Goal: Transaction & Acquisition: Purchase product/service

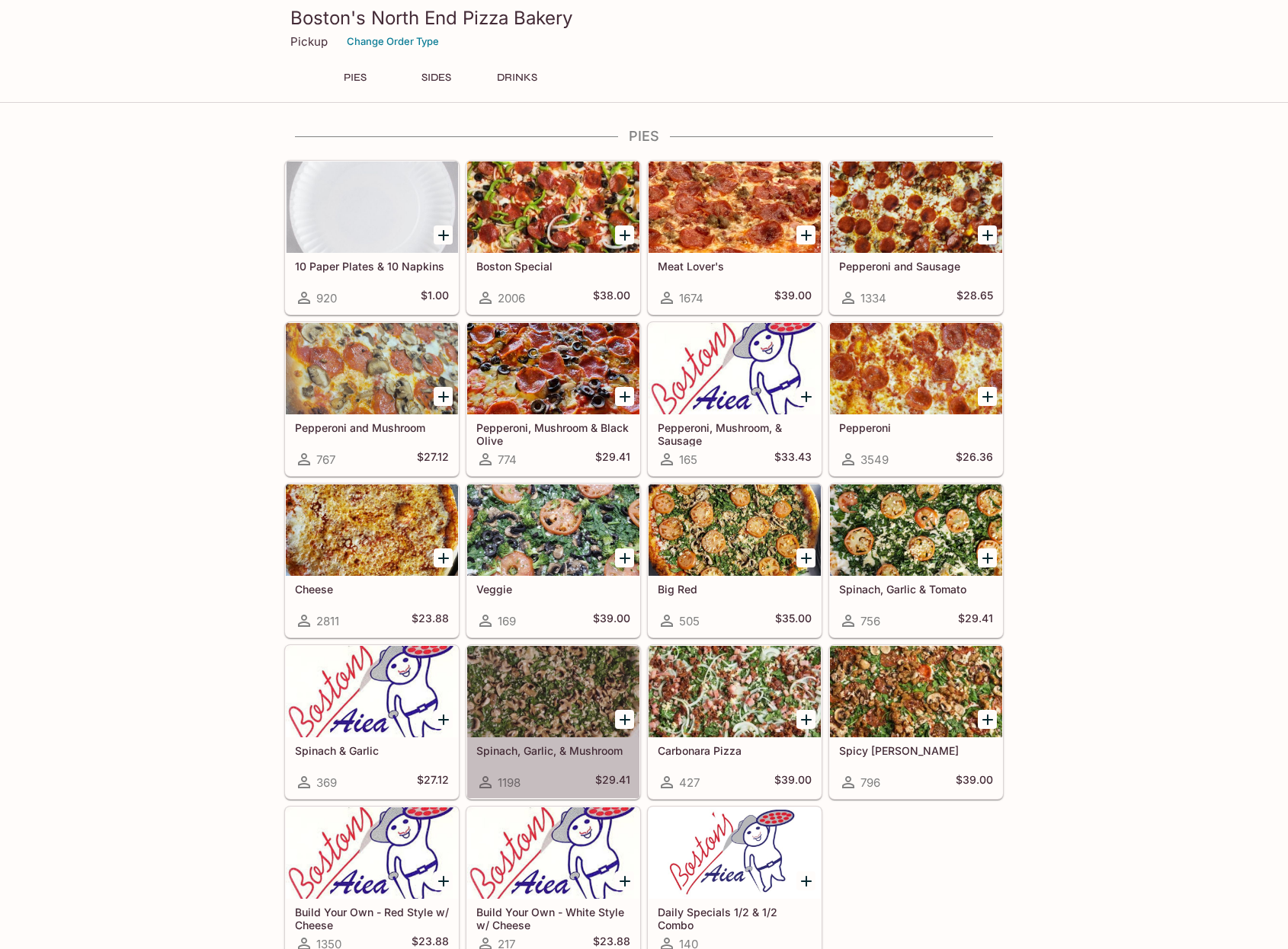
click at [501, 719] on div at bounding box center [553, 692] width 172 height 92
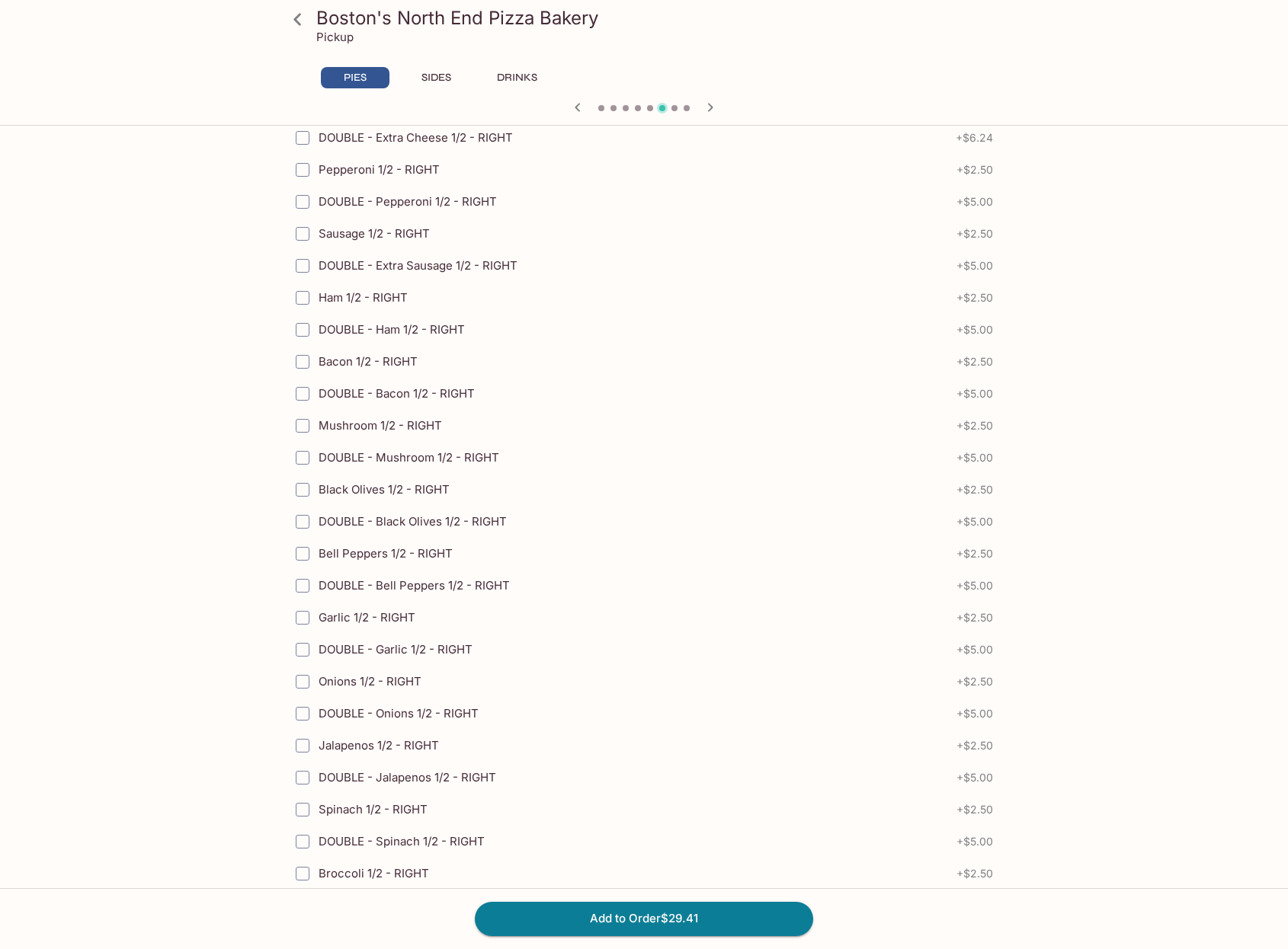
scroll to position [1981, 0]
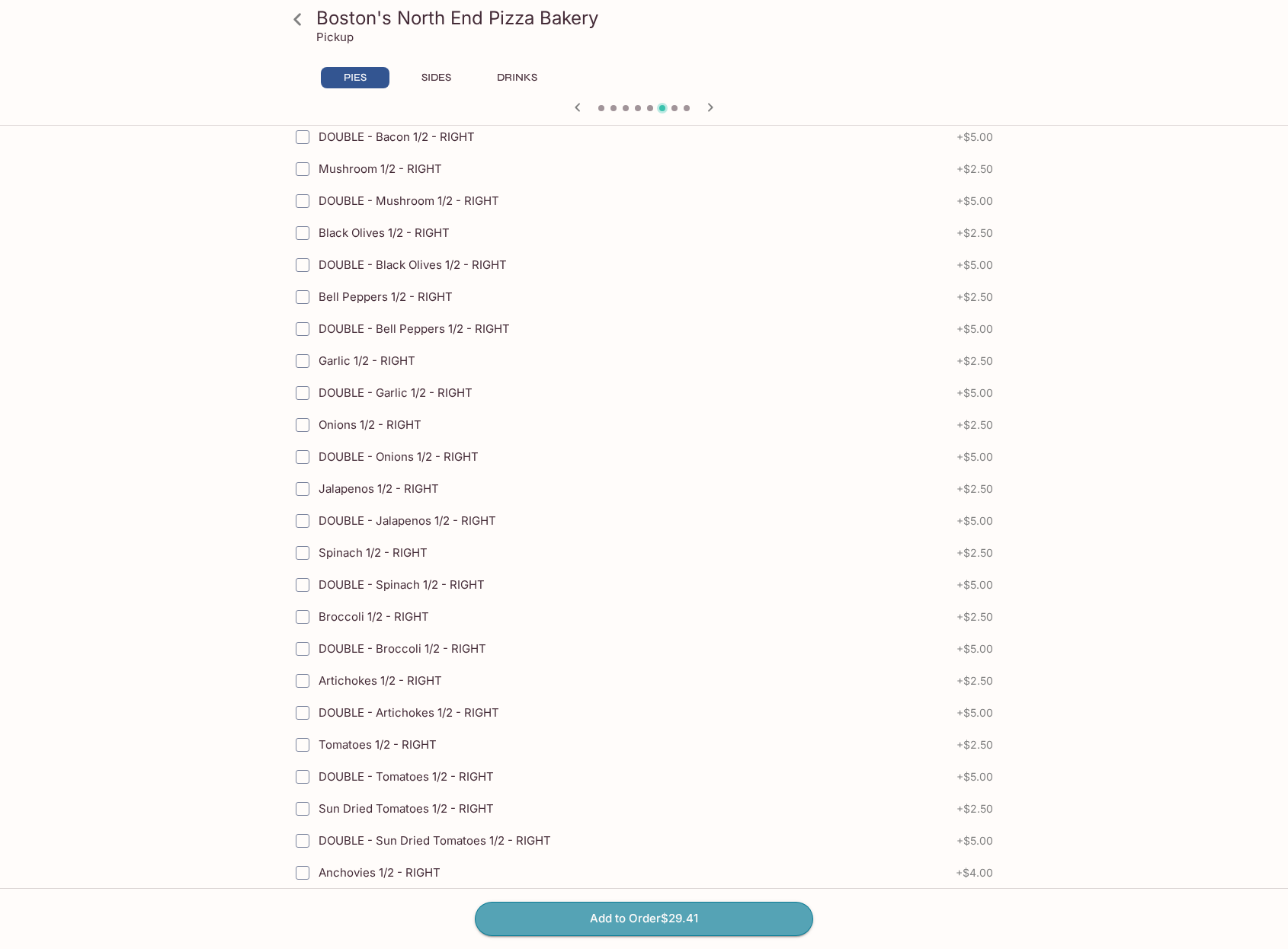
click at [682, 917] on button "Add to Order $29.41" at bounding box center [644, 919] width 339 height 33
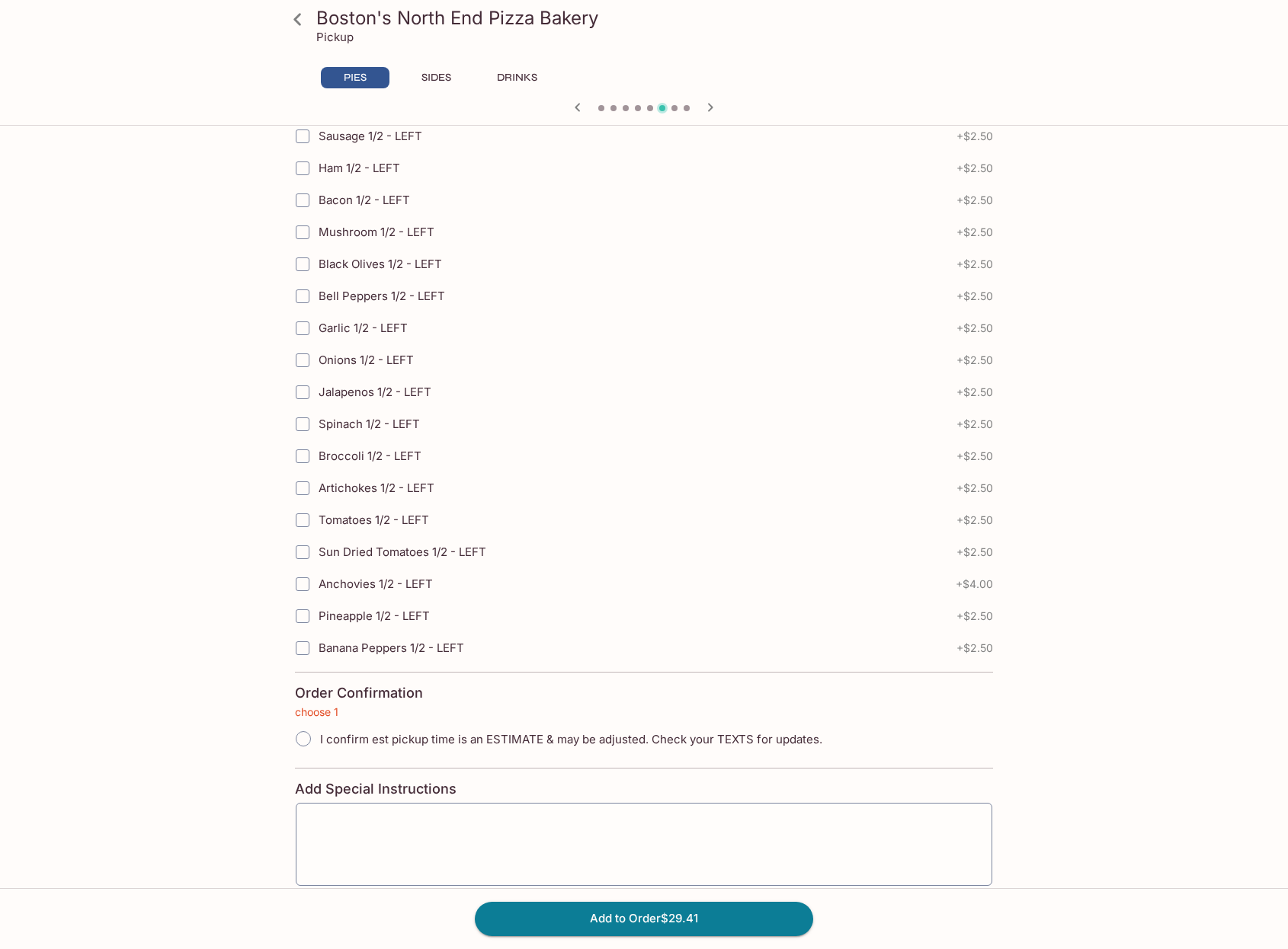
scroll to position [3096, 0]
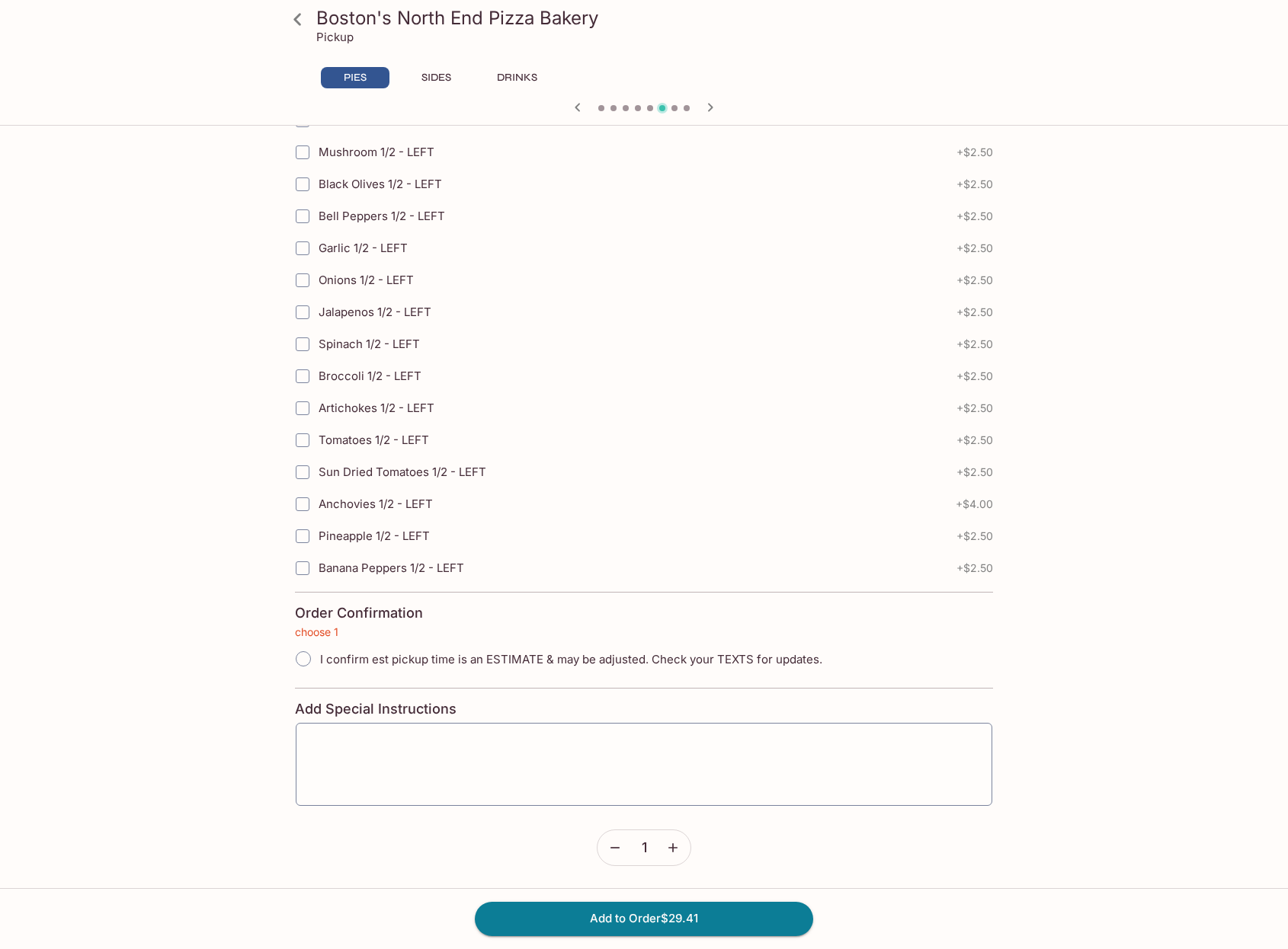
click at [298, 659] on input "I confirm est pickup time is an ESTIMATE & may be adjusted. Check your TEXTS fo…" at bounding box center [303, 659] width 32 height 32
radio input "true"
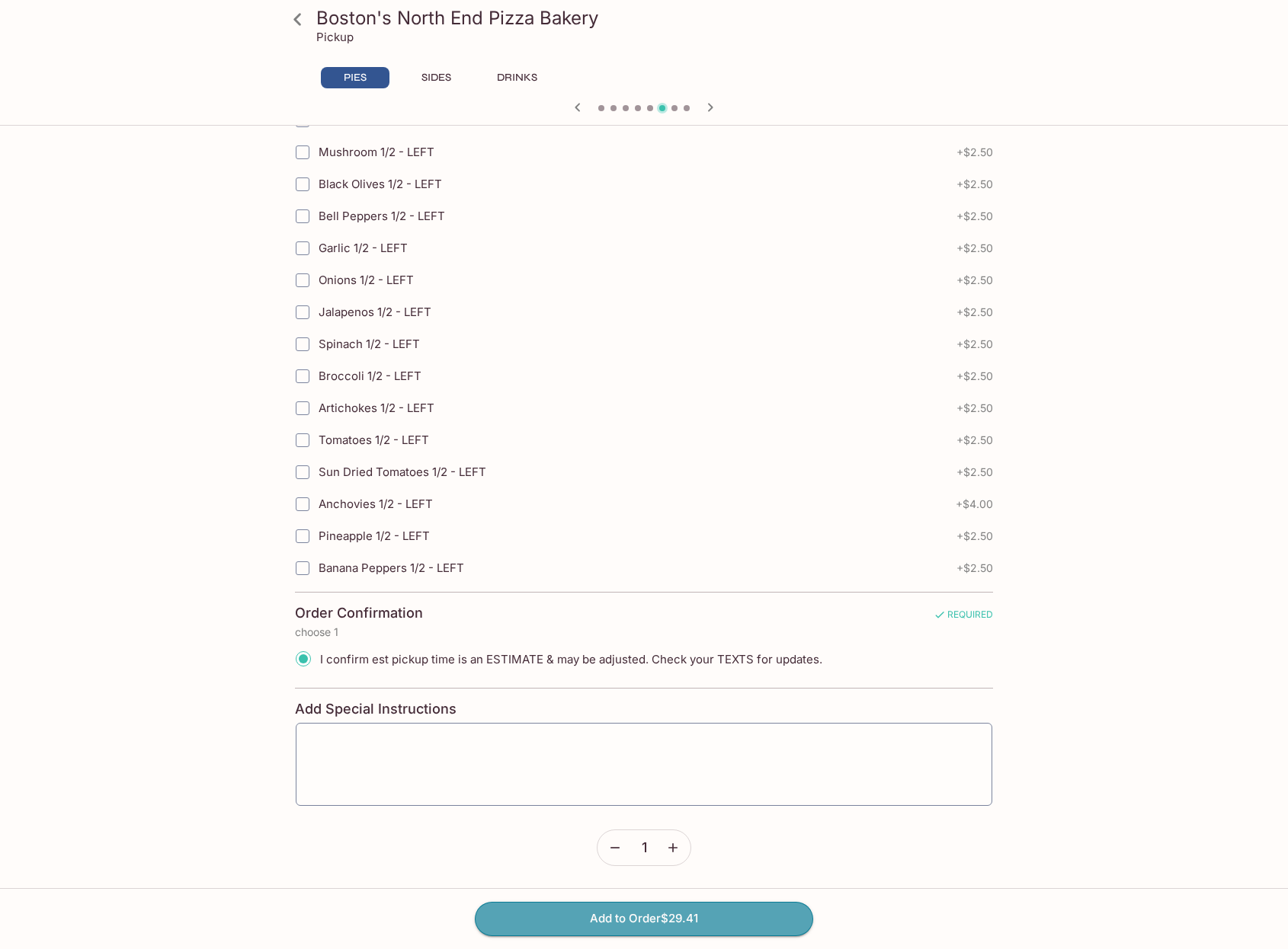
click at [601, 922] on button "Add to Order $29.41" at bounding box center [644, 919] width 339 height 33
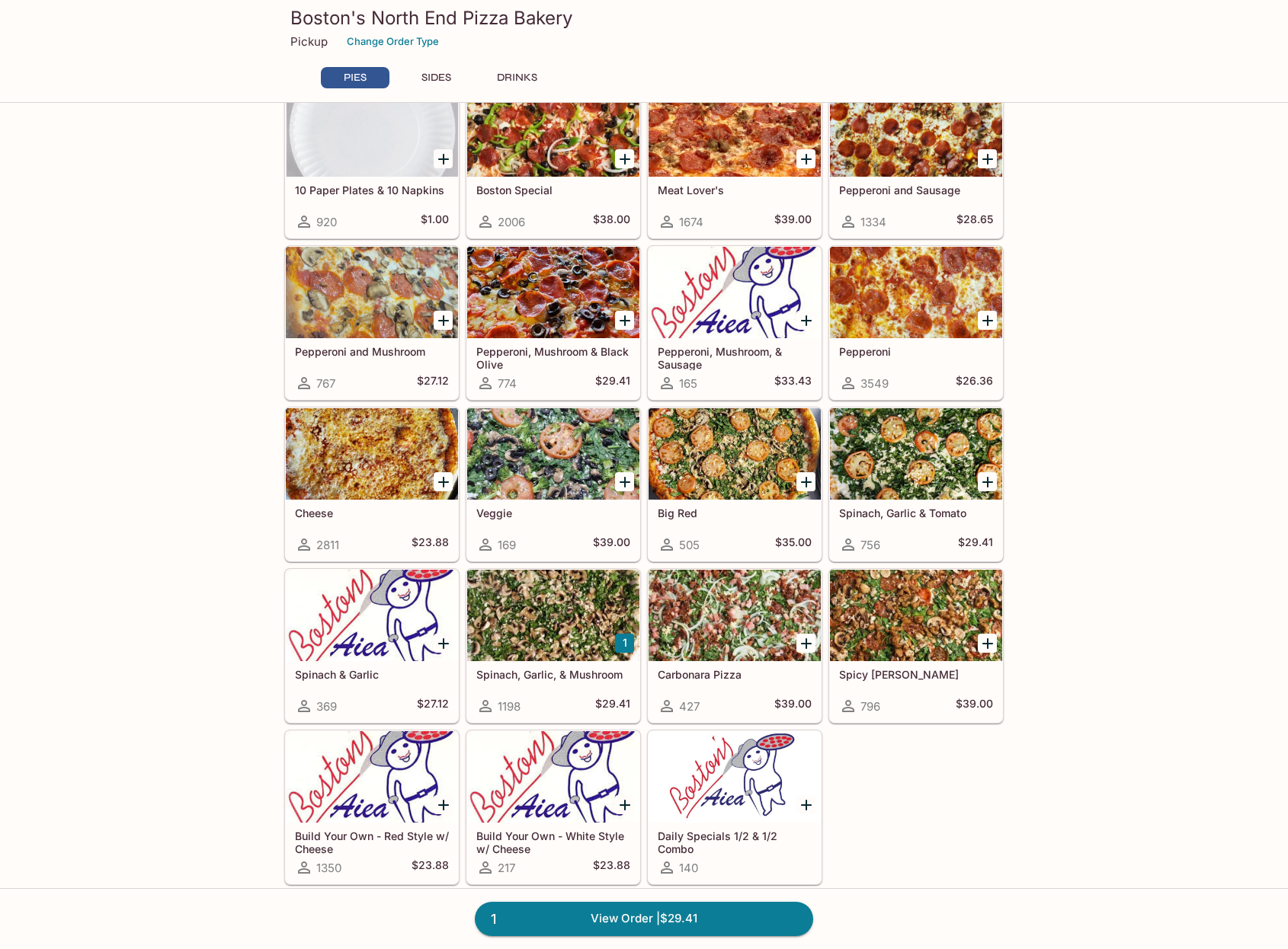
scroll to position [54, 0]
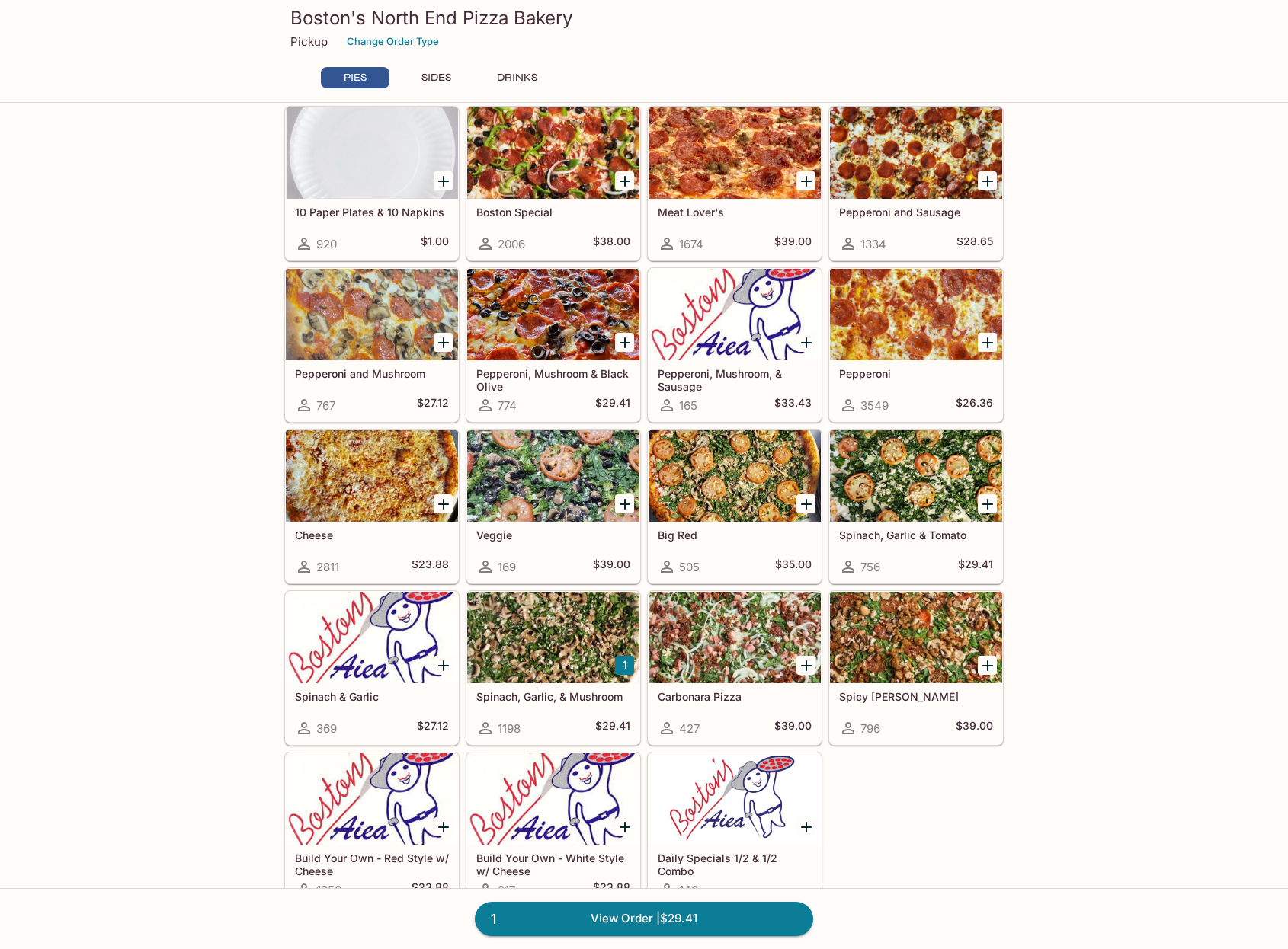
click at [953, 649] on div at bounding box center [916, 638] width 172 height 92
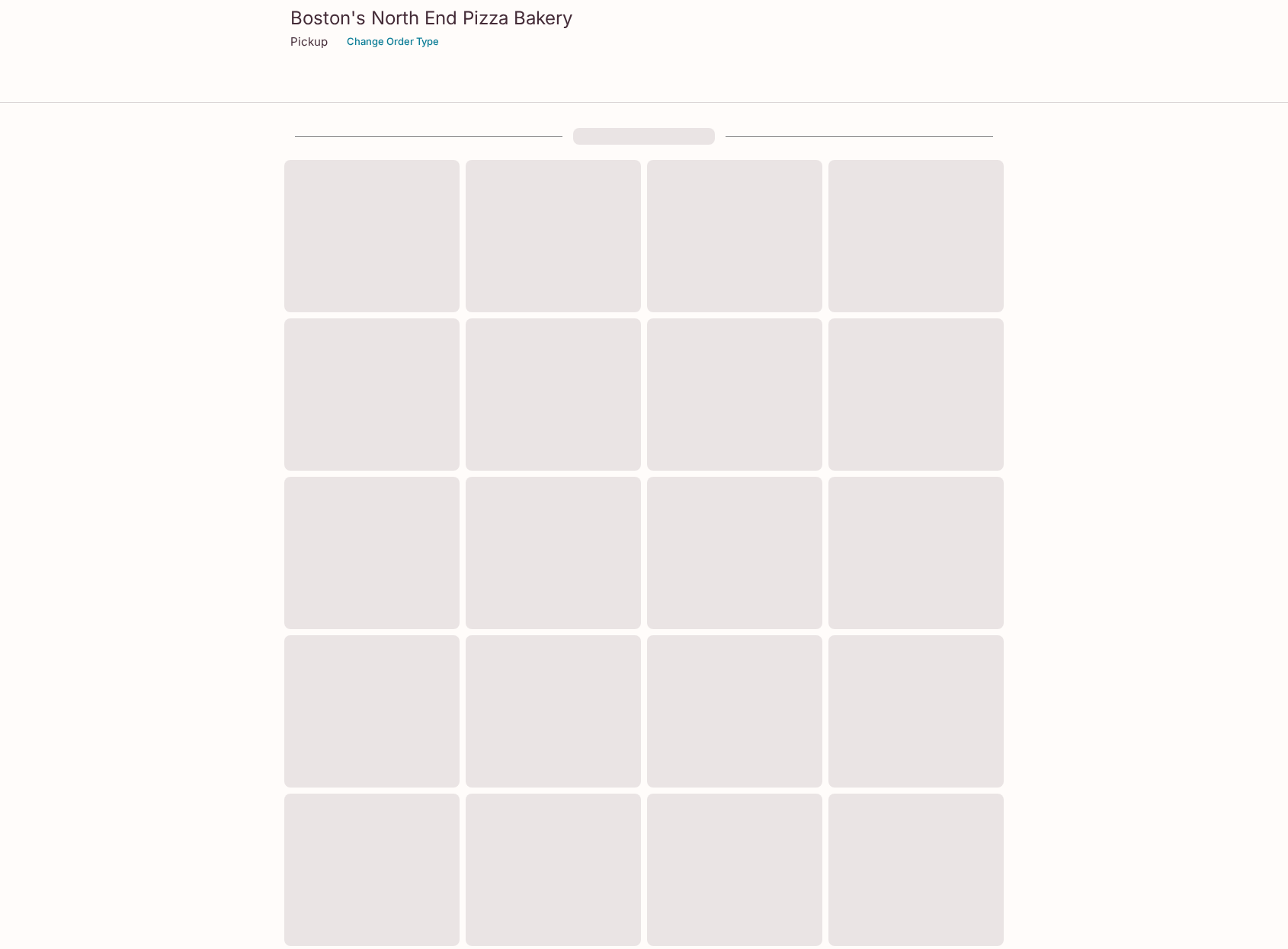
scroll to position [54, 0]
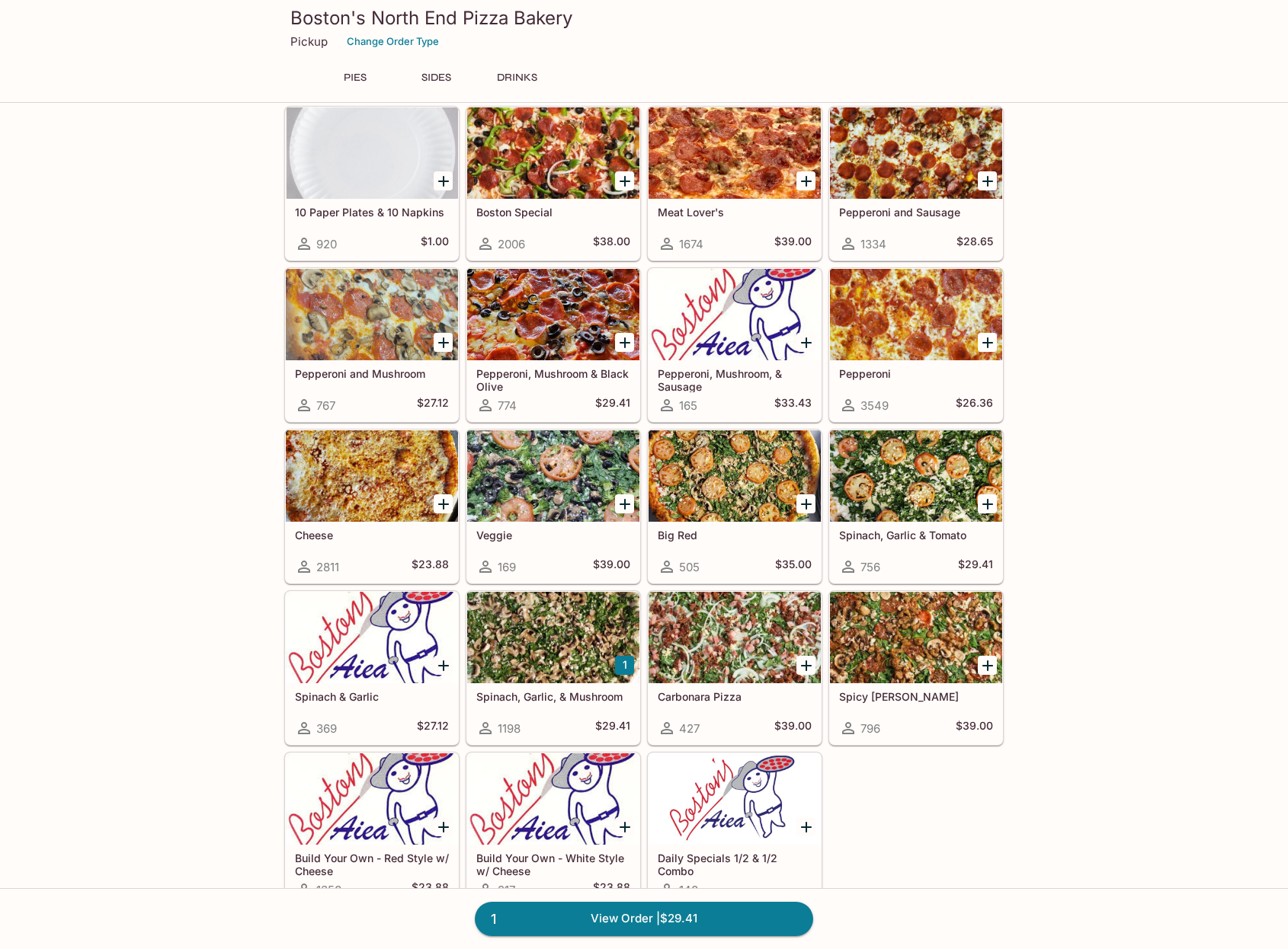
click at [526, 164] on div at bounding box center [553, 153] width 172 height 92
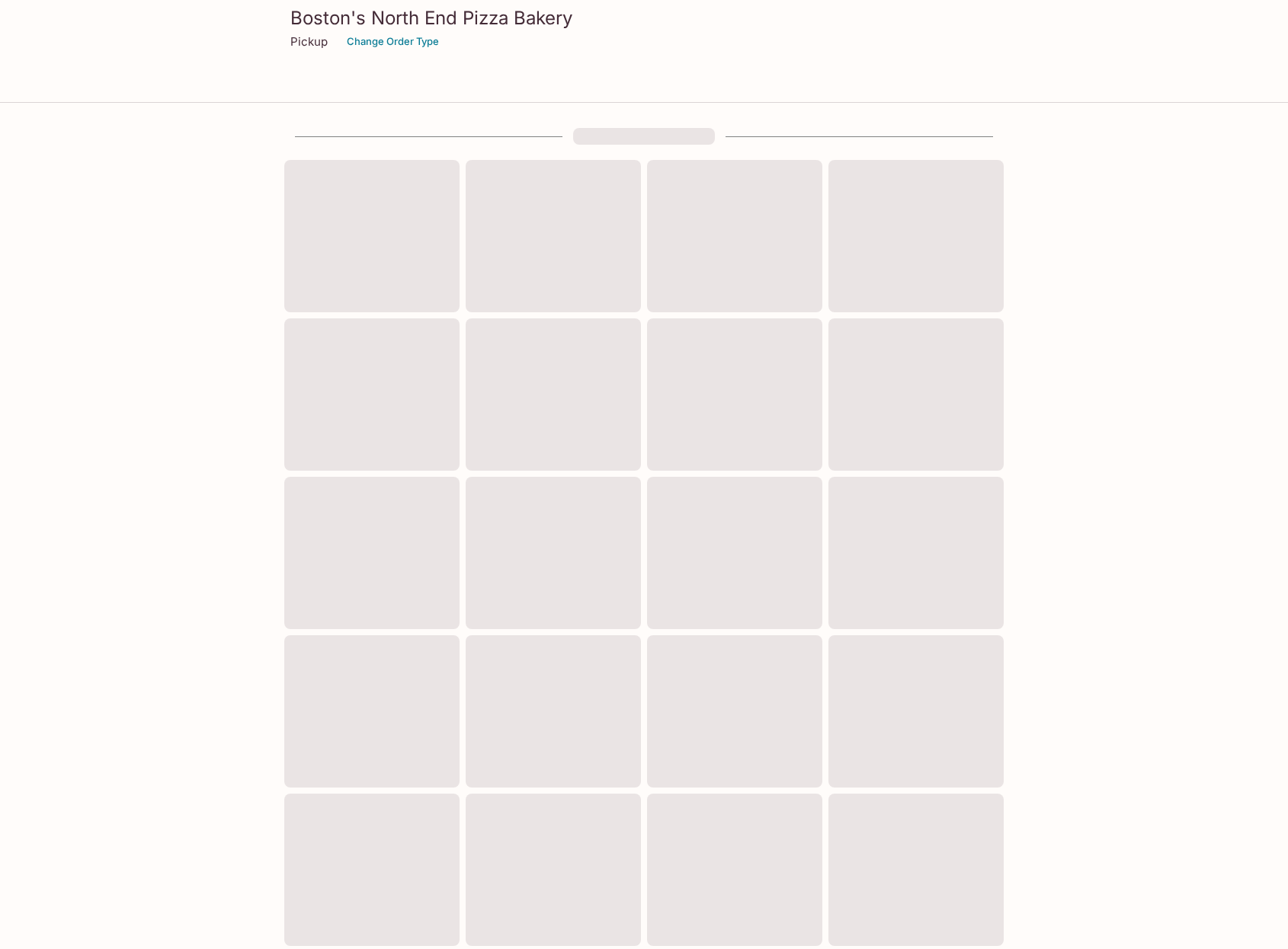
scroll to position [54, 0]
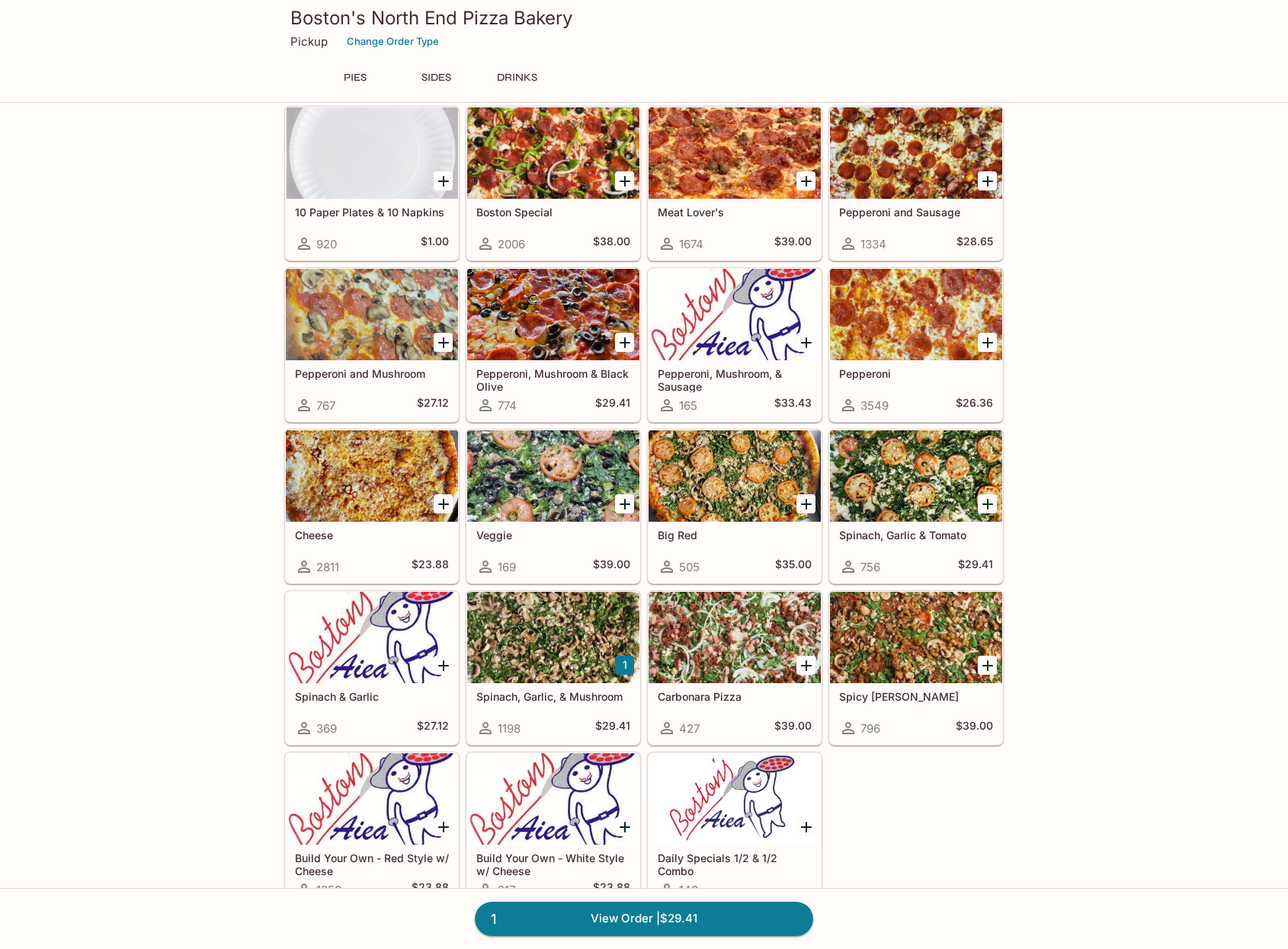
click at [597, 925] on link "1 View Order | $29.41" at bounding box center [644, 919] width 339 height 33
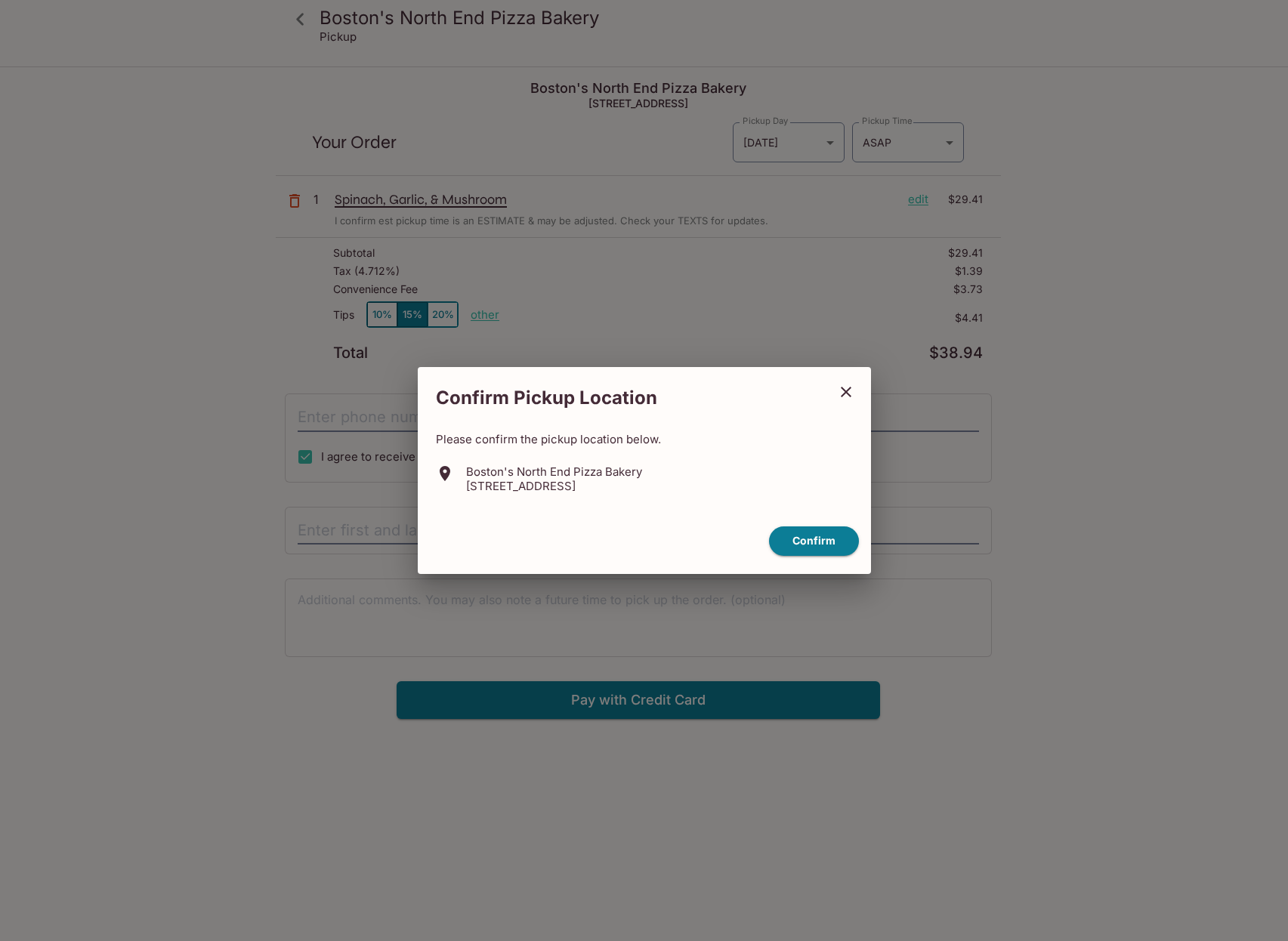
click at [823, 537] on button "Confirm" at bounding box center [813, 542] width 90 height 30
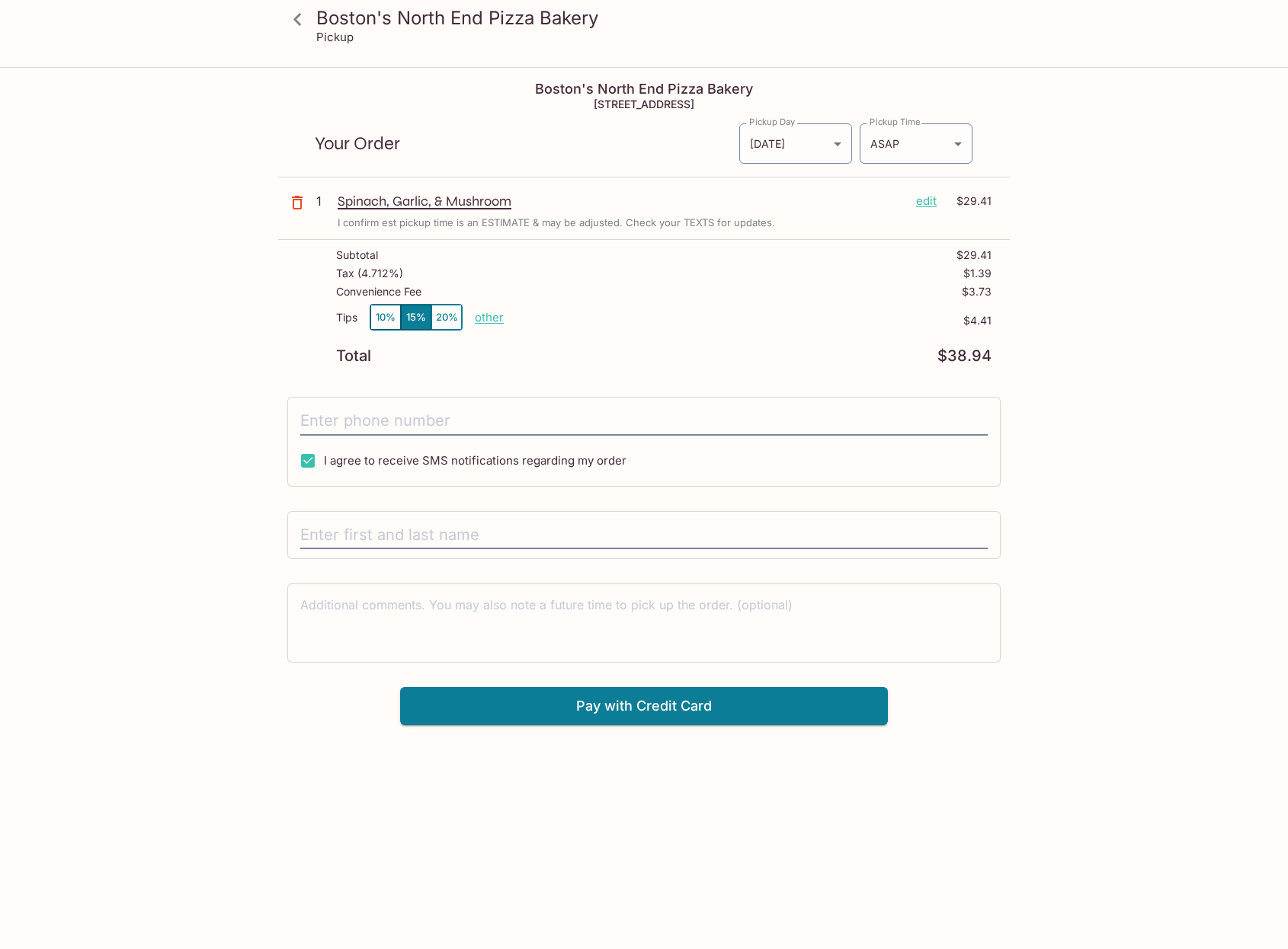
click at [927, 198] on p "edit" at bounding box center [926, 201] width 21 height 17
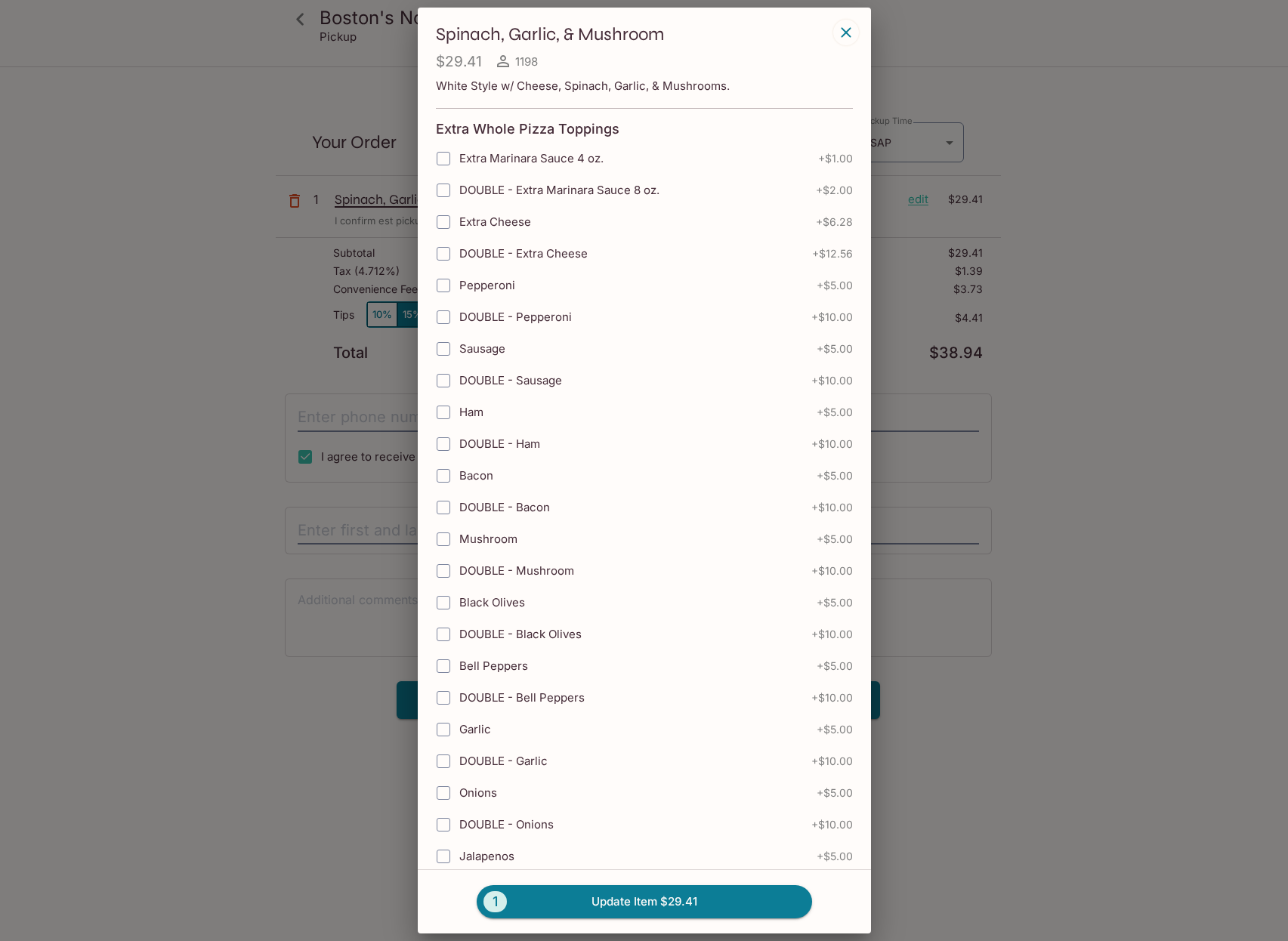
click at [451, 513] on input "DOUBLE - Bacon" at bounding box center [443, 508] width 31 height 31
checkbox input "true"
click at [840, 31] on icon "button" at bounding box center [846, 32] width 18 height 18
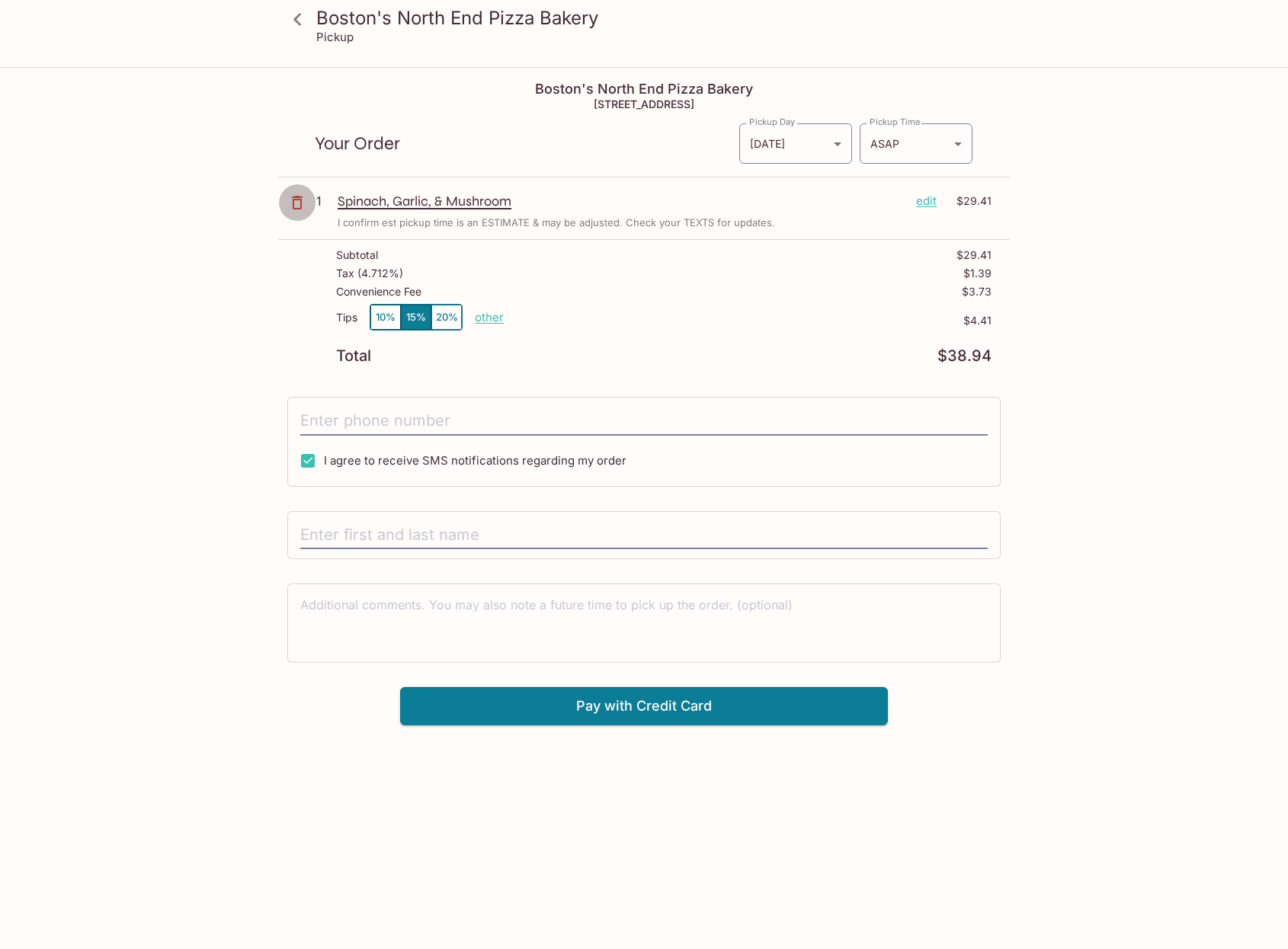
click at [300, 198] on icon "button" at bounding box center [297, 203] width 18 height 18
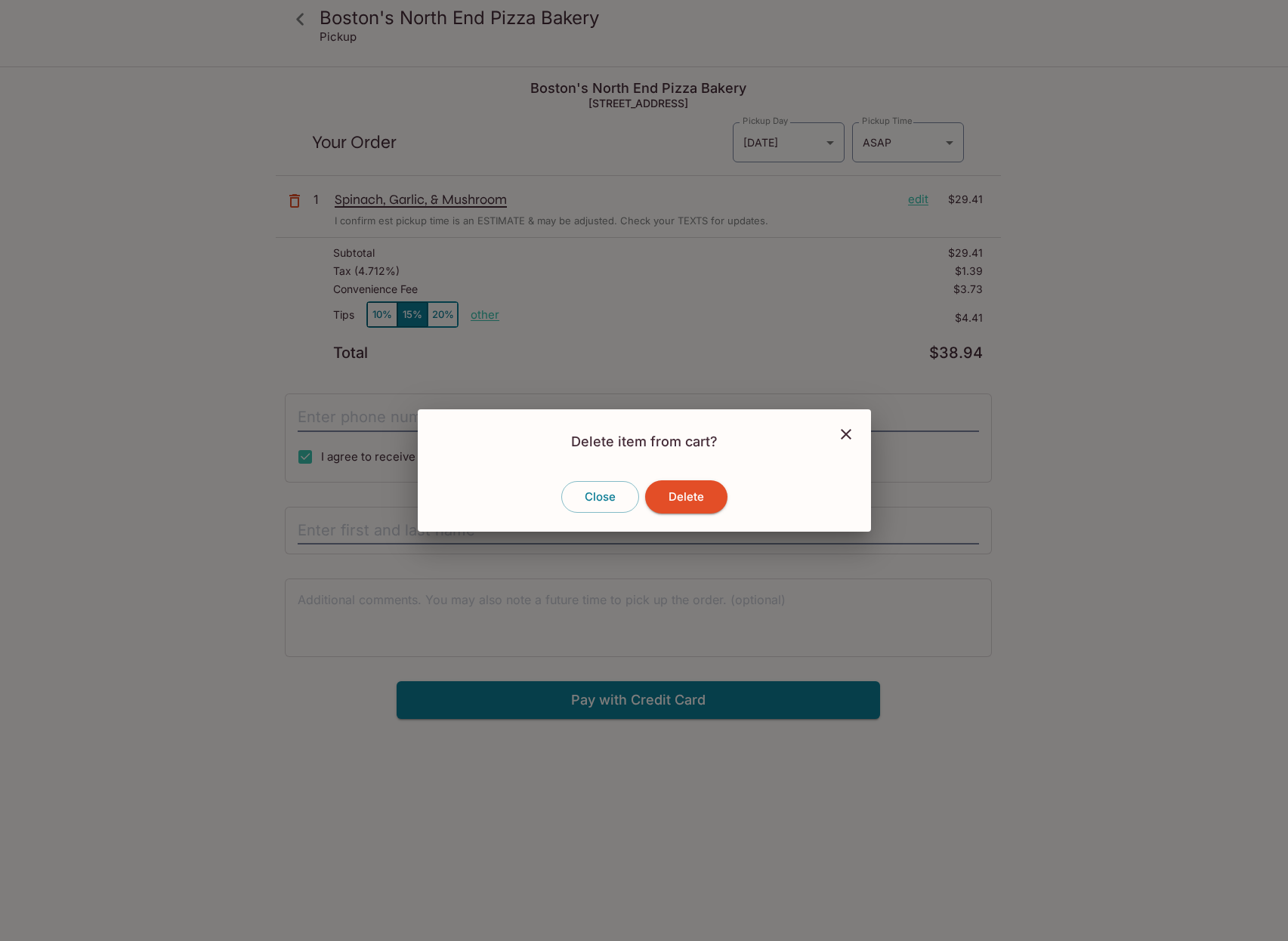
click at [692, 492] on button "Delete" at bounding box center [686, 497] width 83 height 33
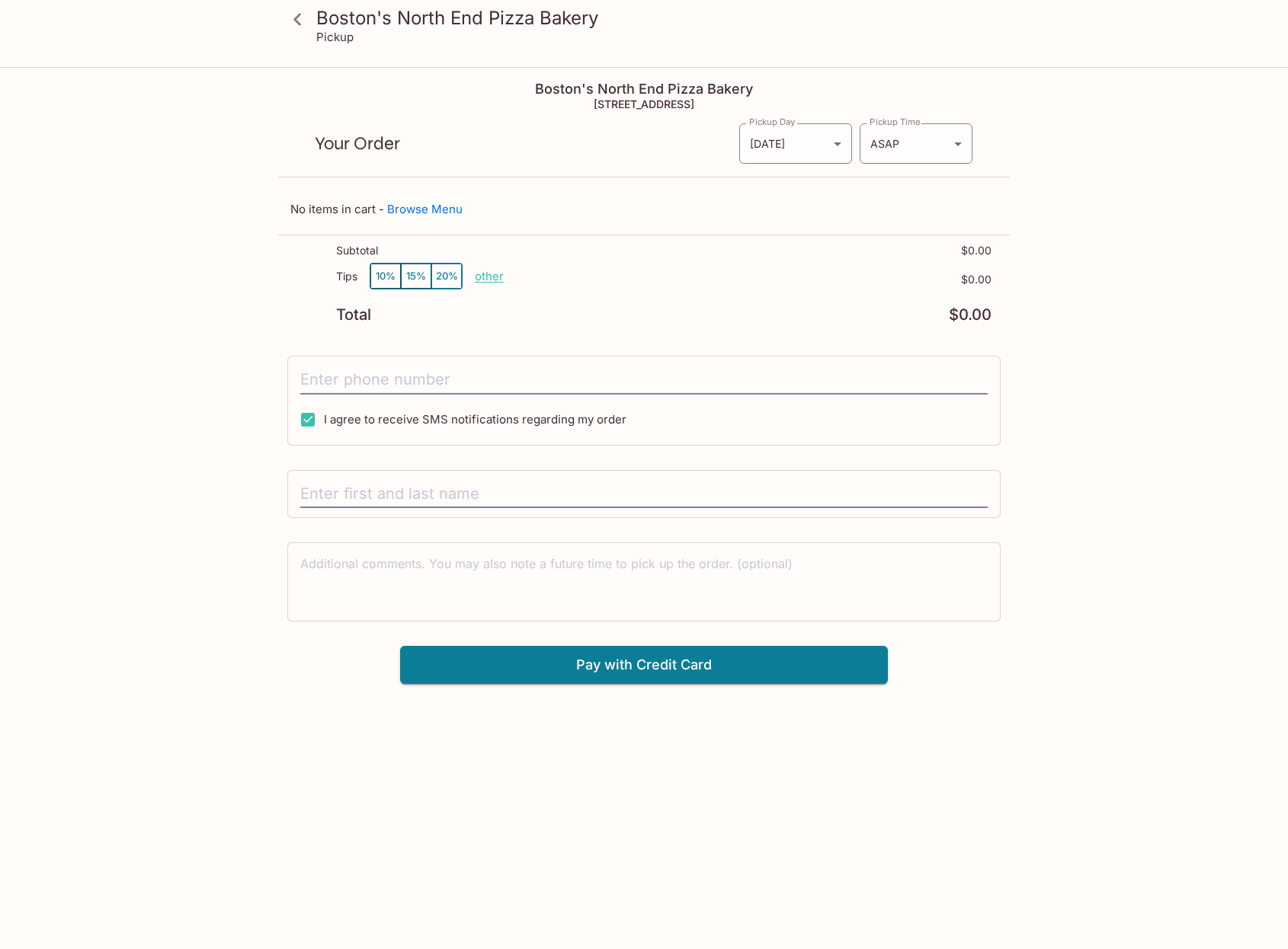
click at [297, 13] on icon at bounding box center [298, 19] width 27 height 27
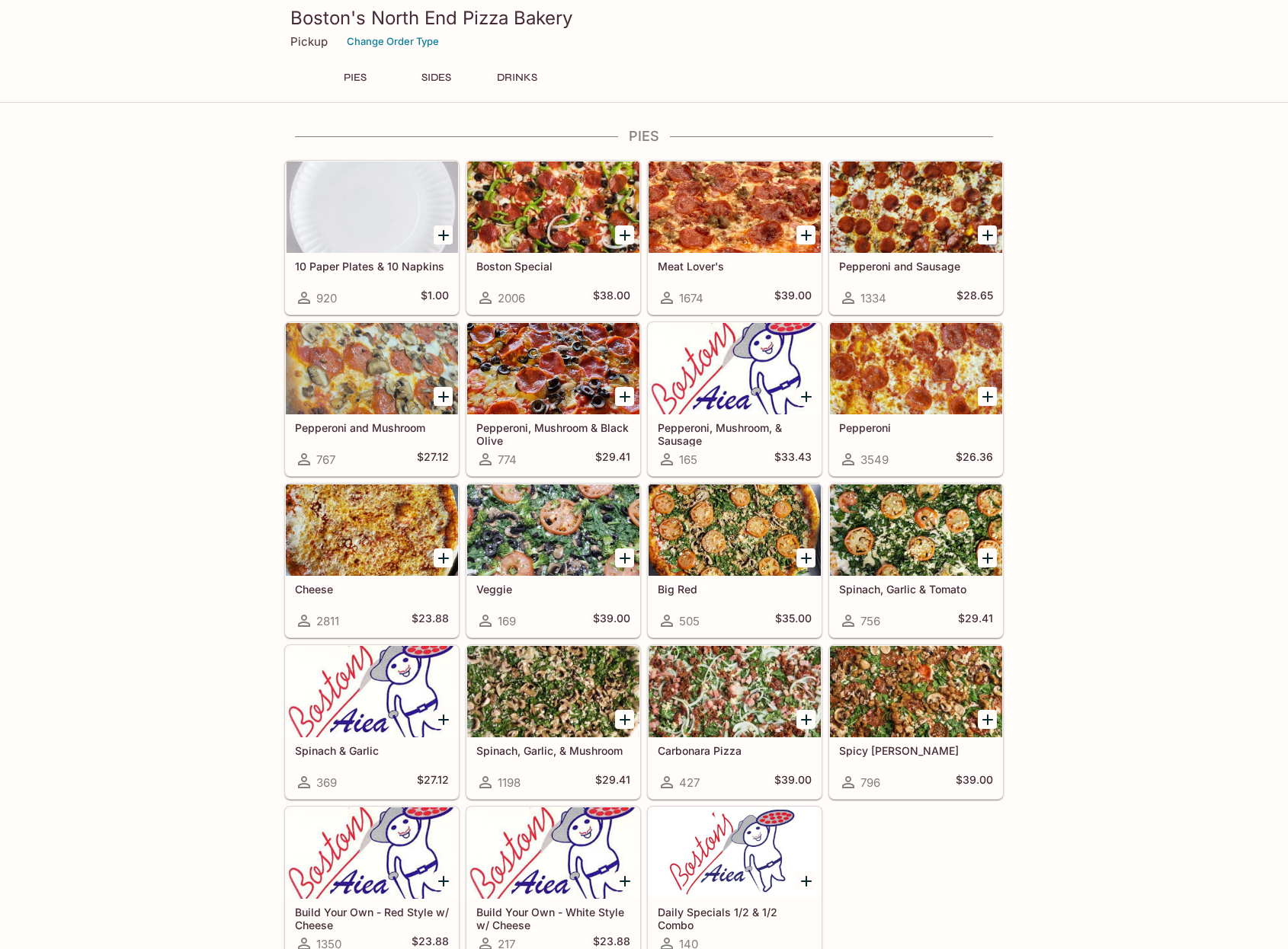
click at [554, 214] on div at bounding box center [553, 208] width 172 height 92
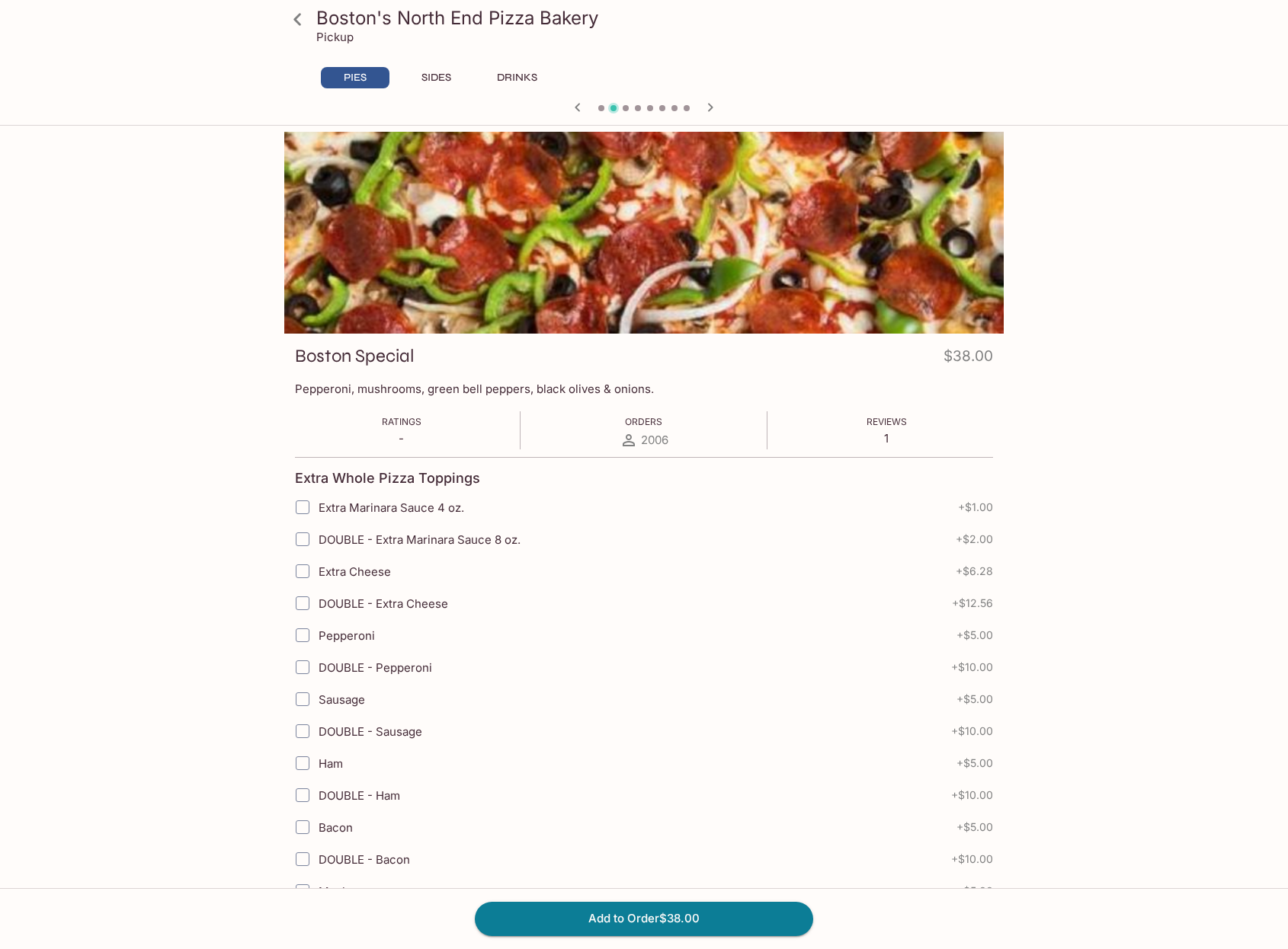
click at [657, 916] on button "Add to Order $38.00" at bounding box center [644, 919] width 339 height 33
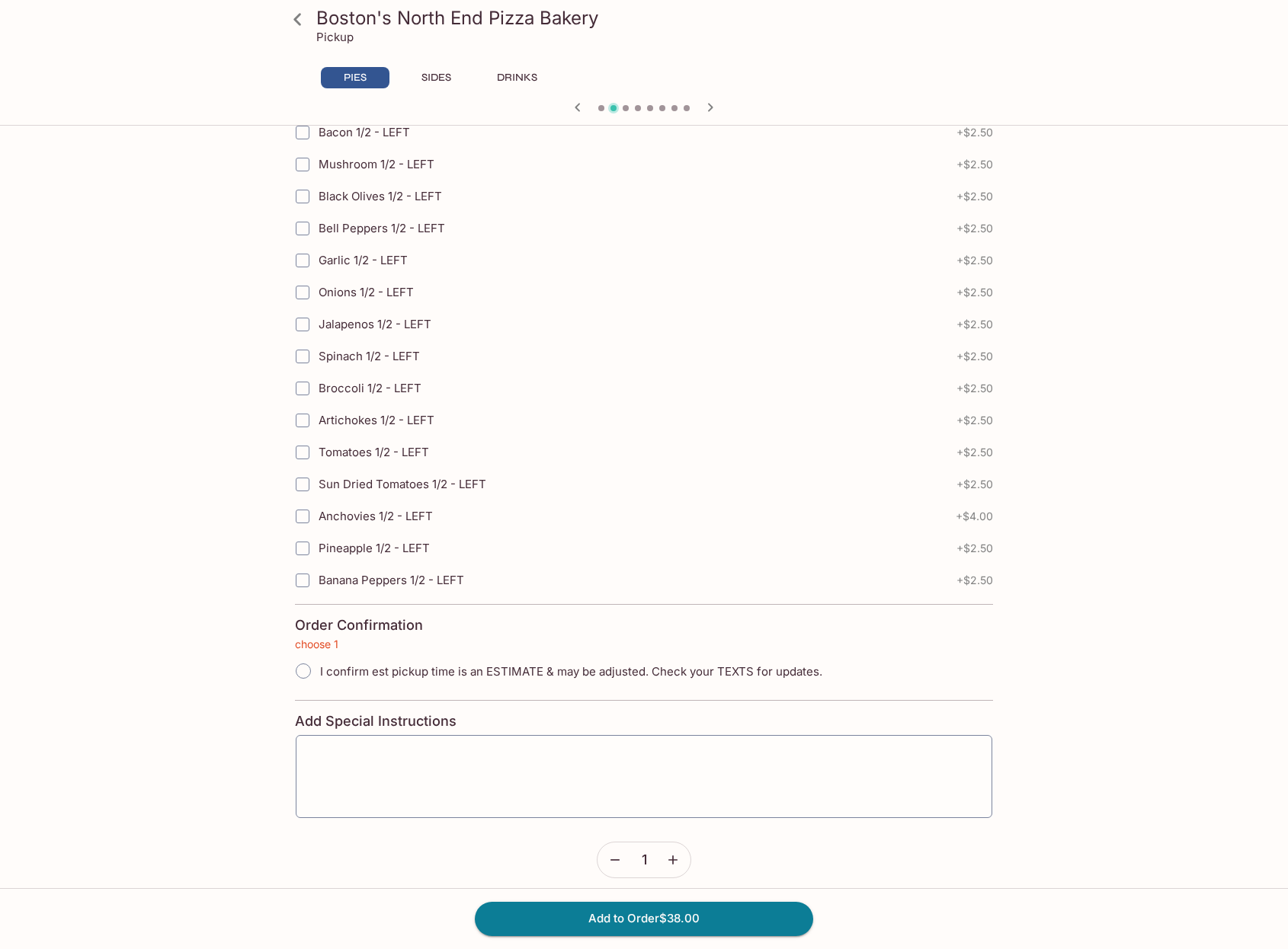
scroll to position [3096, 0]
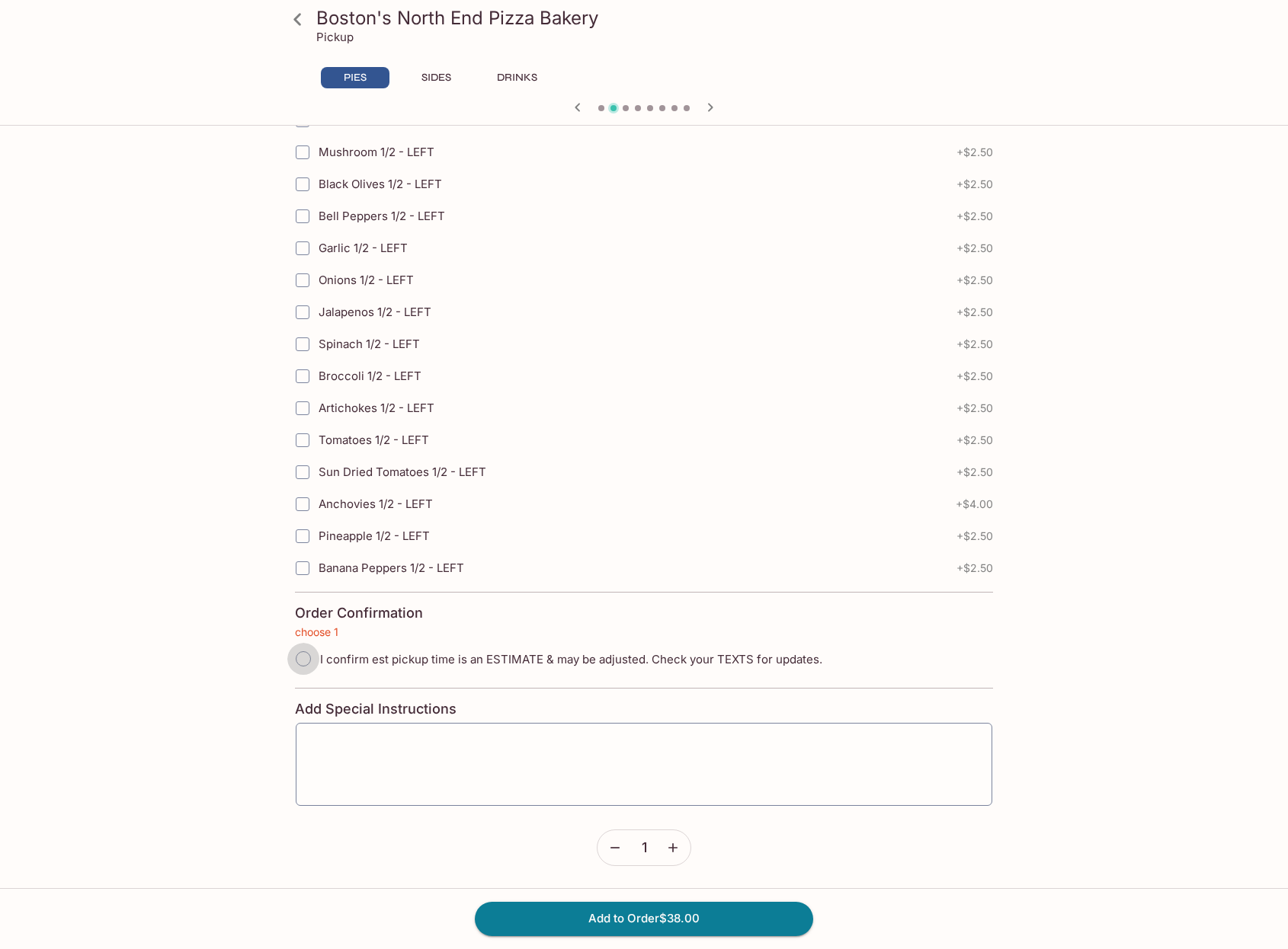
click at [314, 660] on input "I confirm est pickup time is an ESTIMATE & may be adjusted. Check your TEXTS fo…" at bounding box center [303, 659] width 32 height 32
radio input "true"
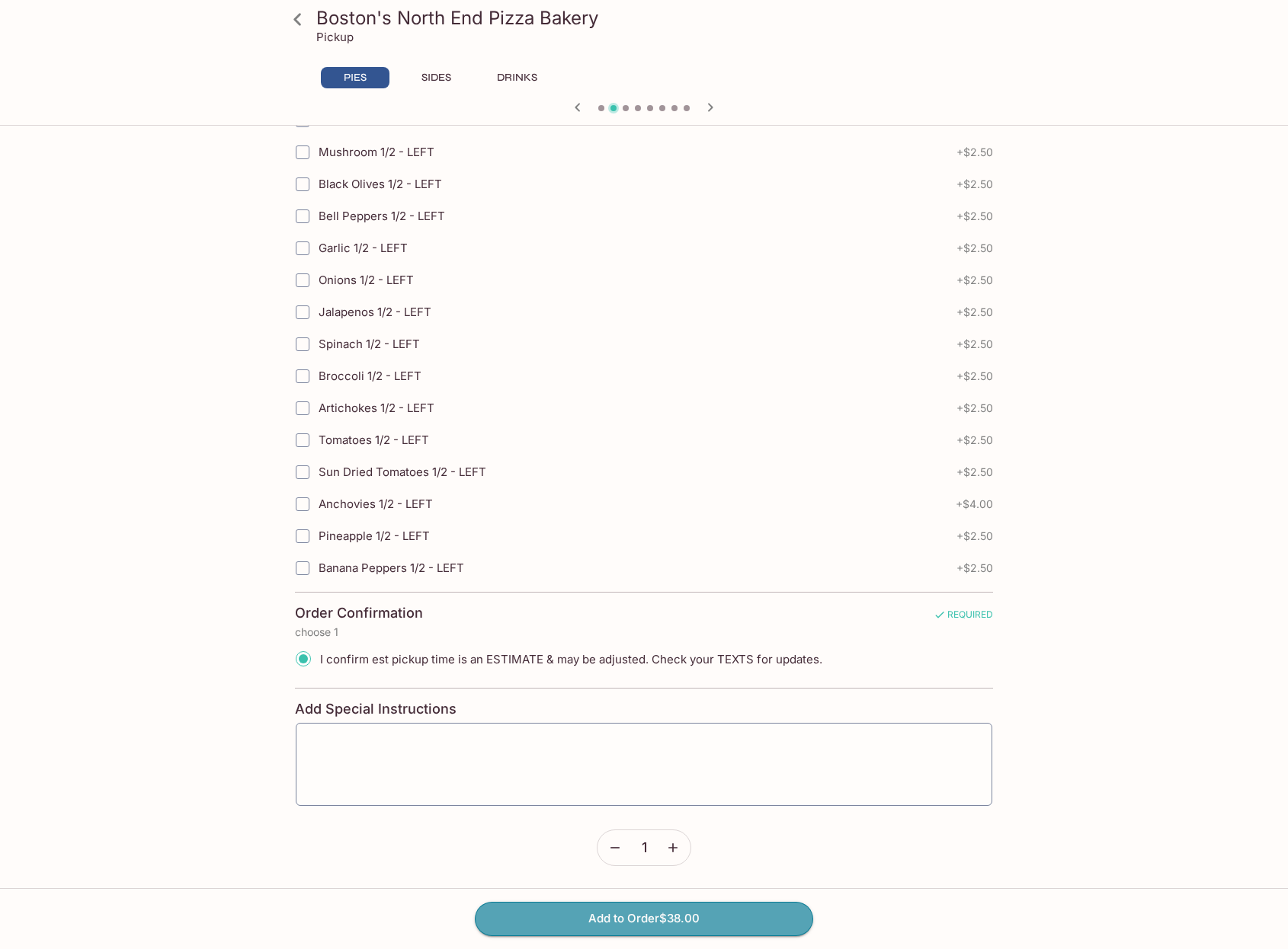
click at [669, 914] on button "Add to Order $38.00" at bounding box center [644, 919] width 339 height 33
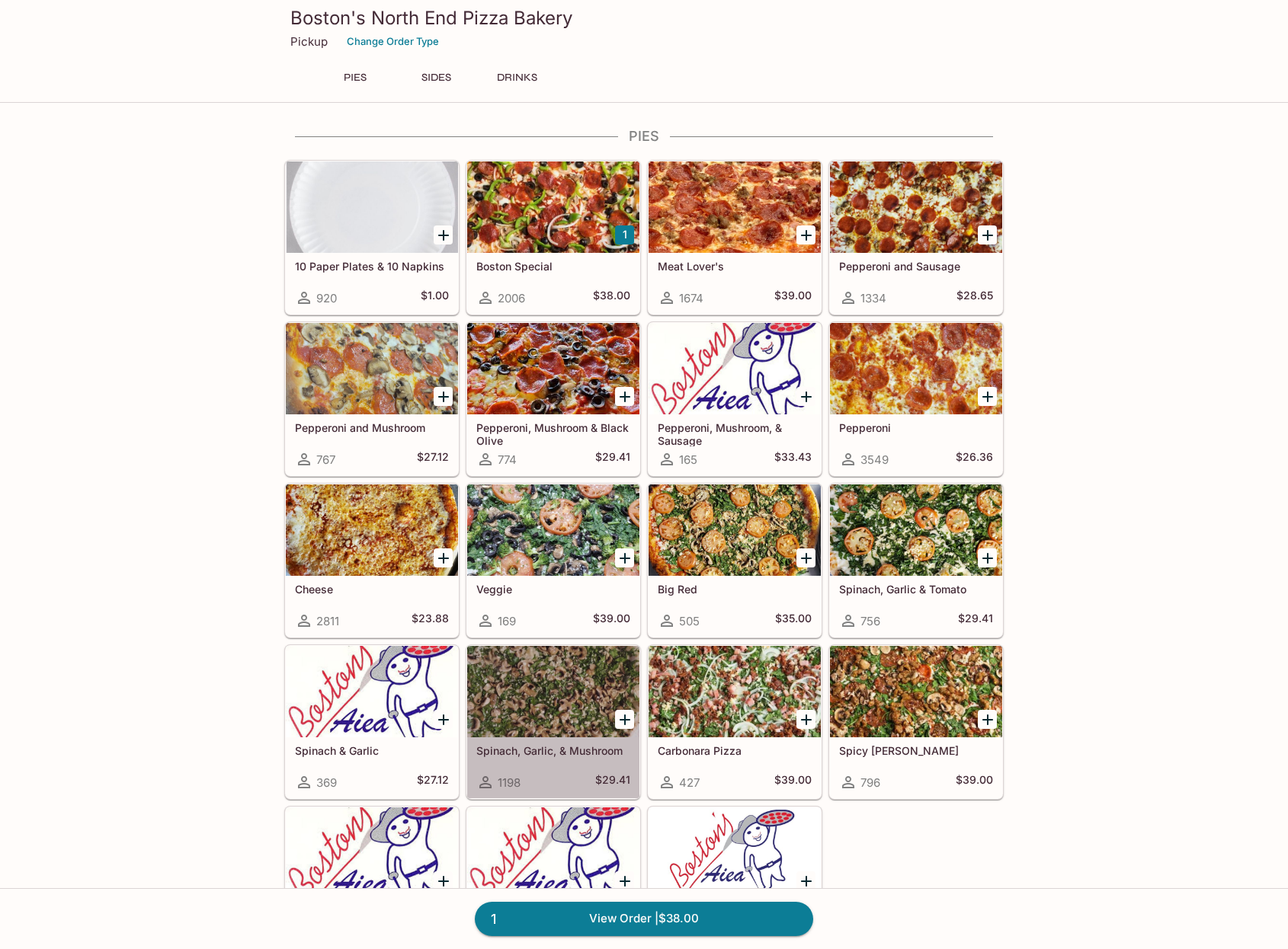
click at [601, 698] on div at bounding box center [553, 692] width 172 height 92
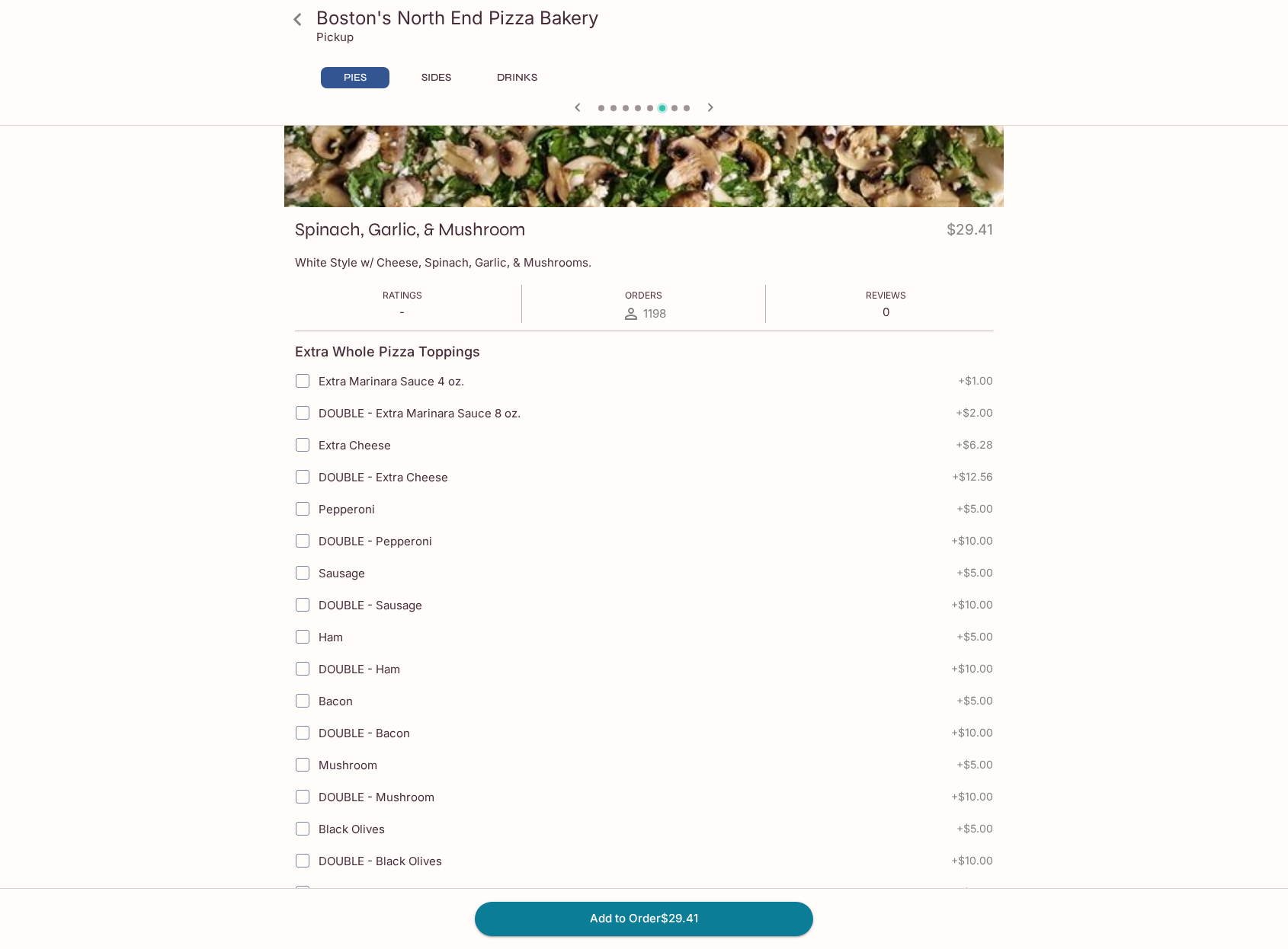
scroll to position [228, 0]
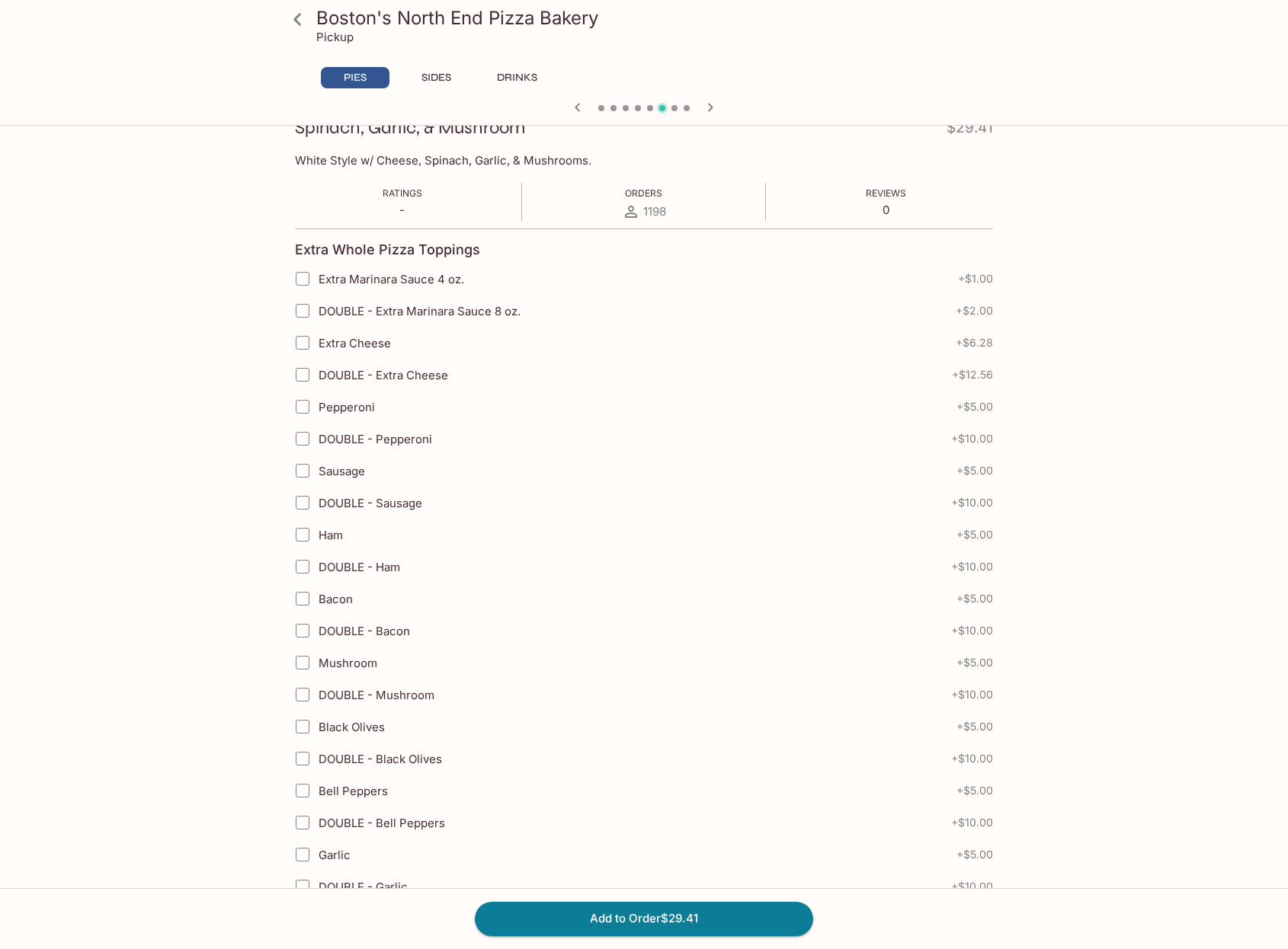
click at [672, 924] on button "Add to Order $29.41" at bounding box center [644, 919] width 339 height 33
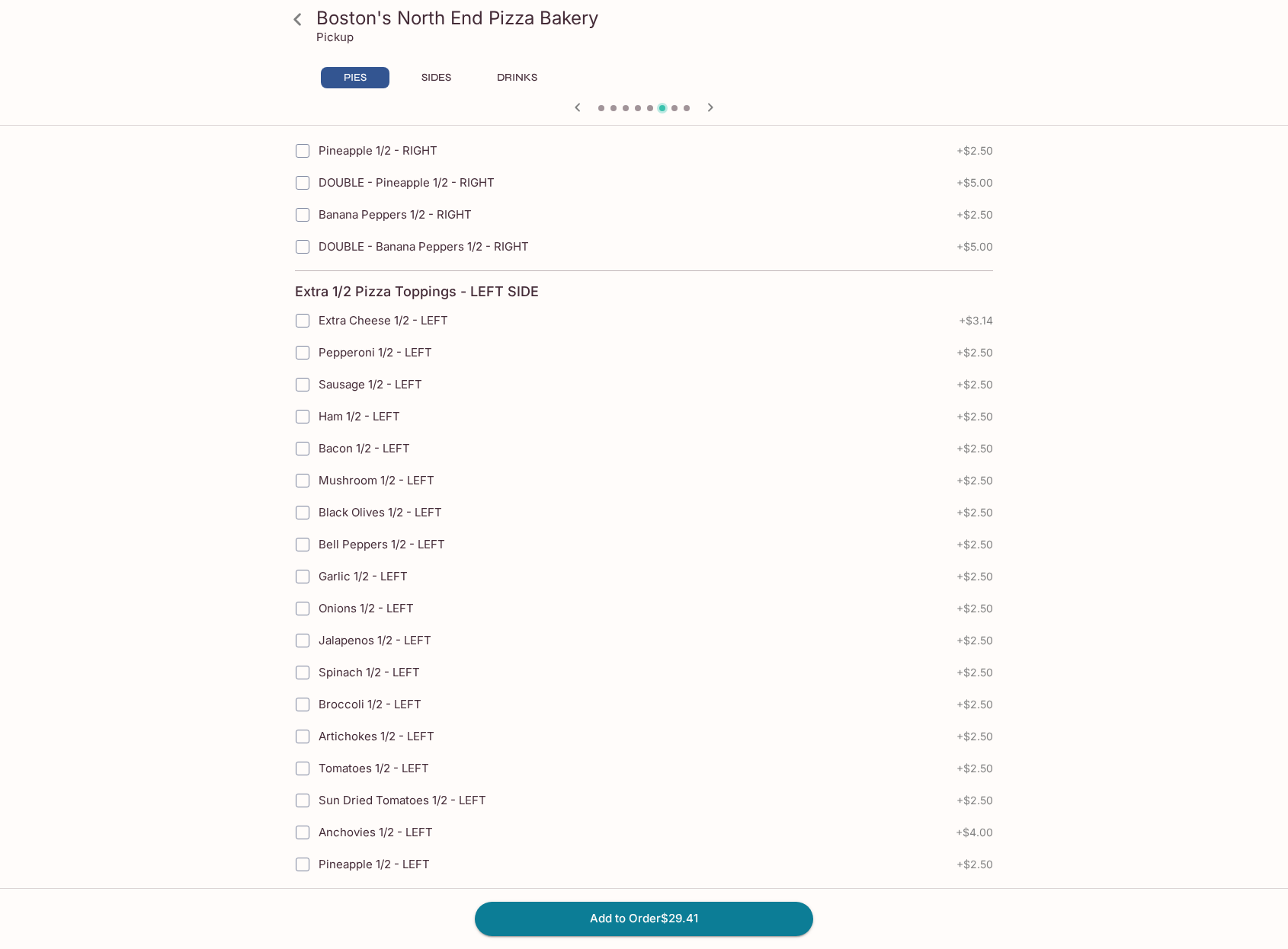
scroll to position [3096, 0]
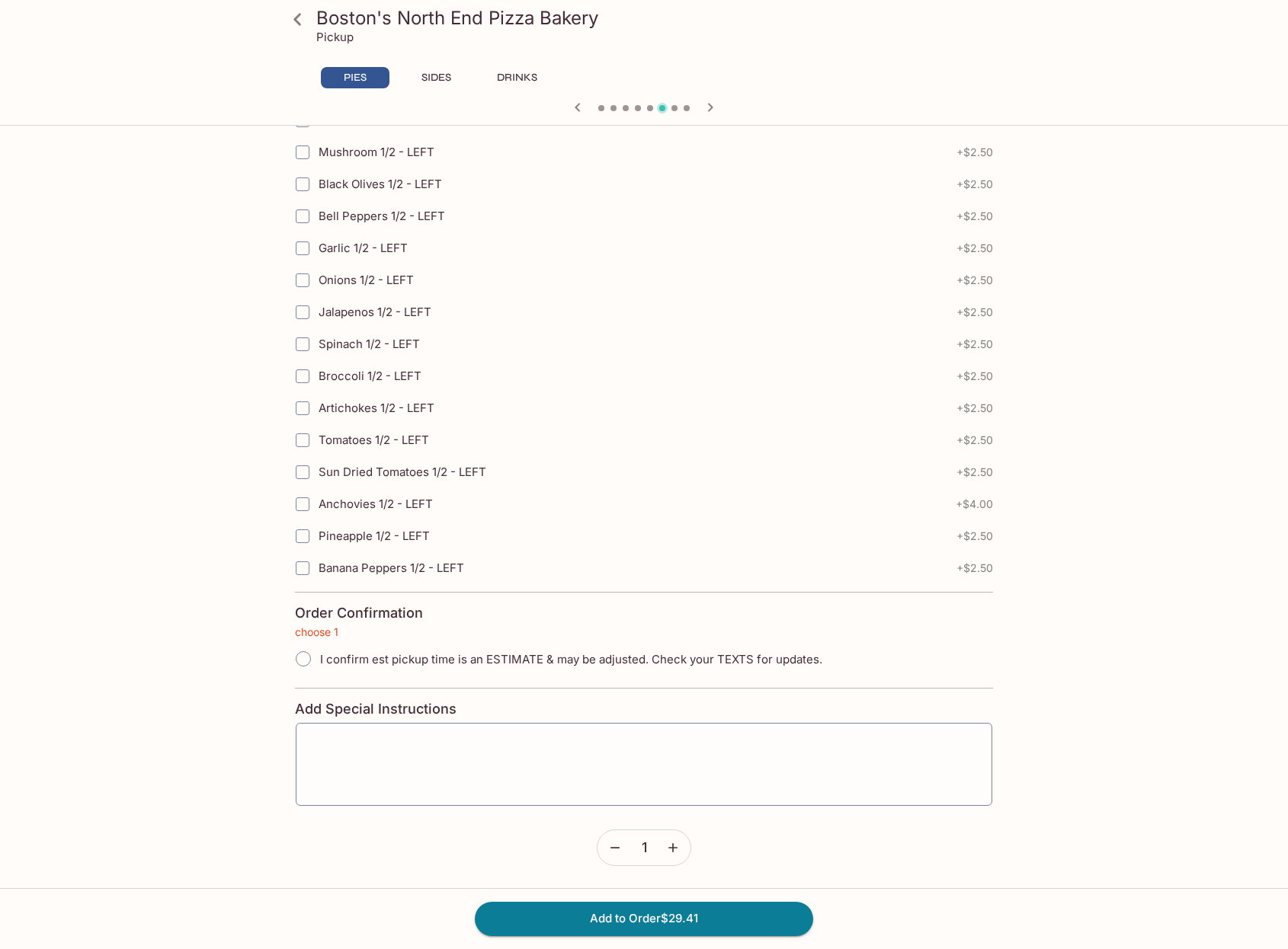
click at [327, 659] on span "I confirm est pickup time is an ESTIMATE & may be adjusted. Check your TEXTS fo…" at bounding box center [571, 659] width 502 height 14
click at [319, 659] on input "I confirm est pickup time is an ESTIMATE & may be adjusted. Check your TEXTS fo…" at bounding box center [303, 659] width 32 height 32
radio input "true"
click at [670, 922] on button "Add to Order $29.41" at bounding box center [644, 919] width 339 height 33
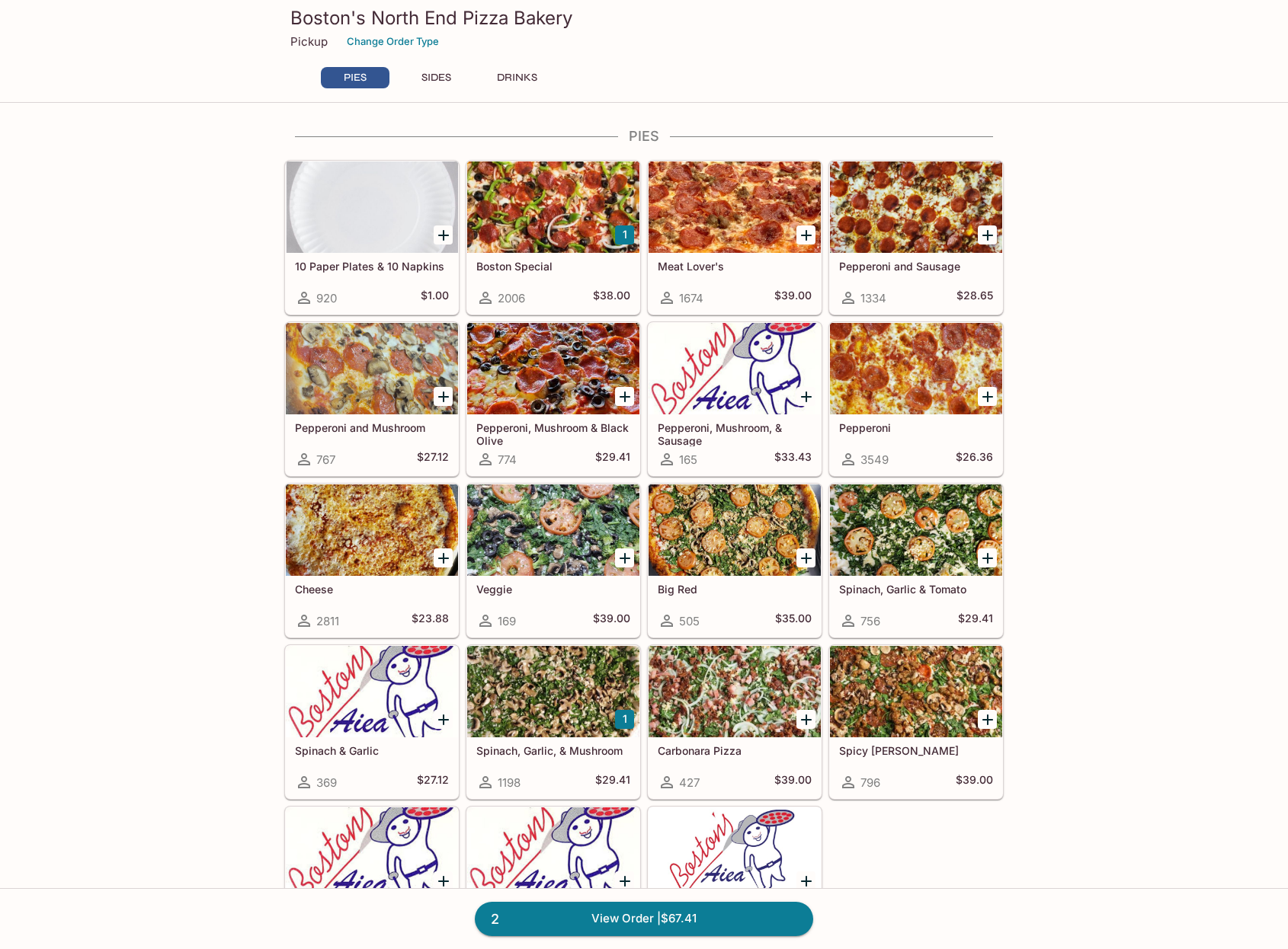
click at [722, 233] on div at bounding box center [735, 208] width 172 height 92
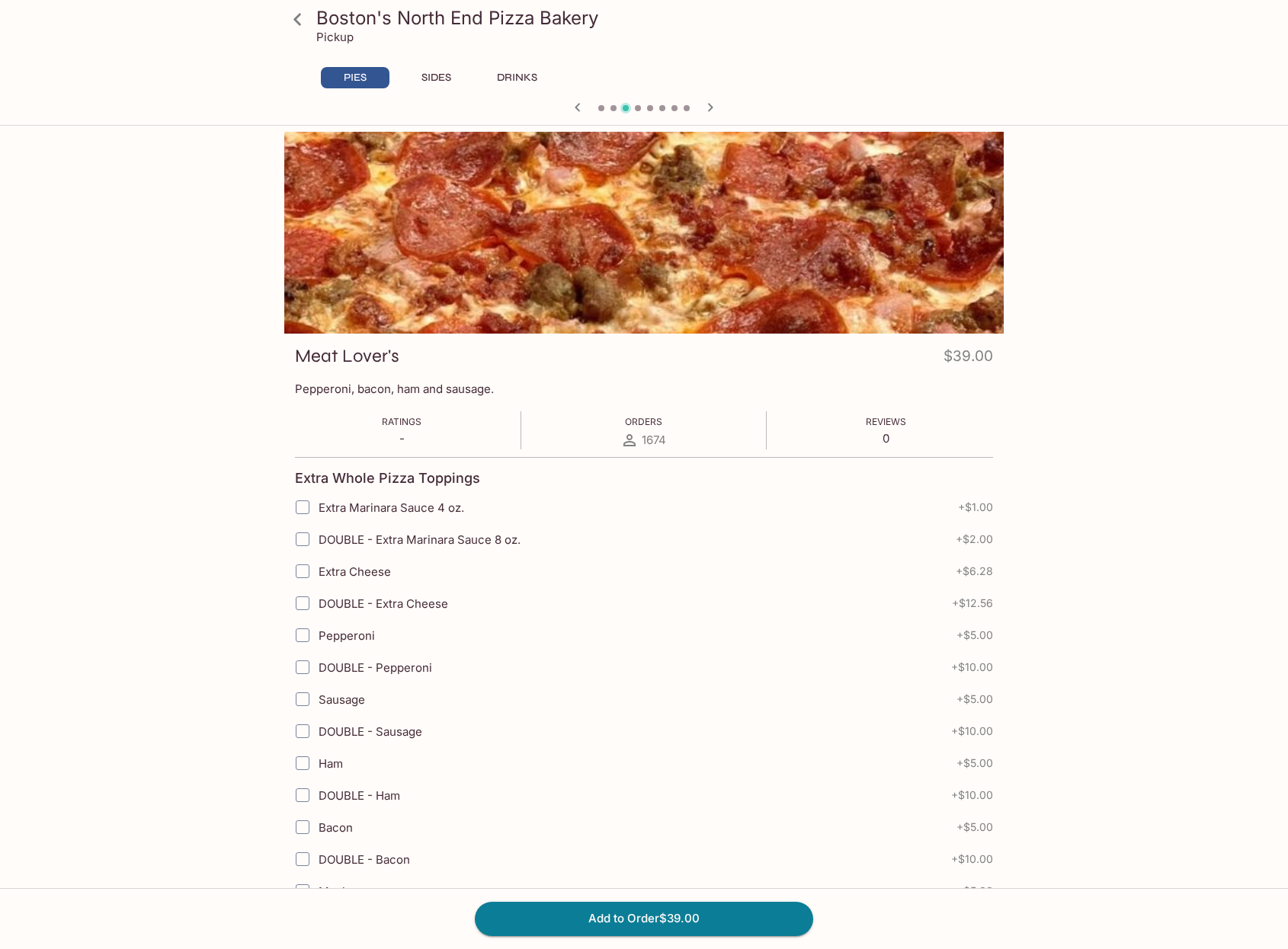
click at [295, 15] on icon at bounding box center [298, 19] width 27 height 27
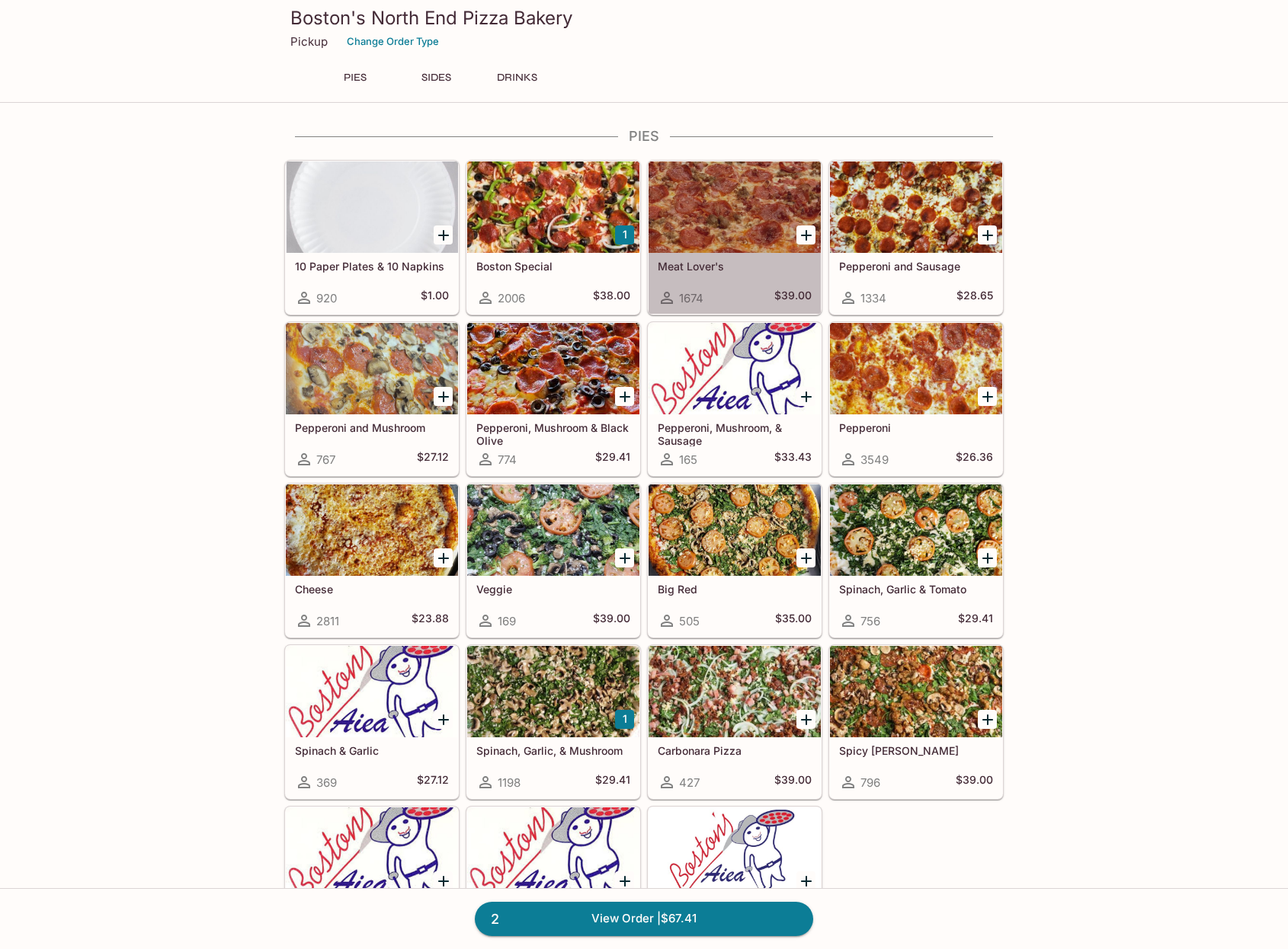
click at [704, 226] on div at bounding box center [735, 208] width 172 height 92
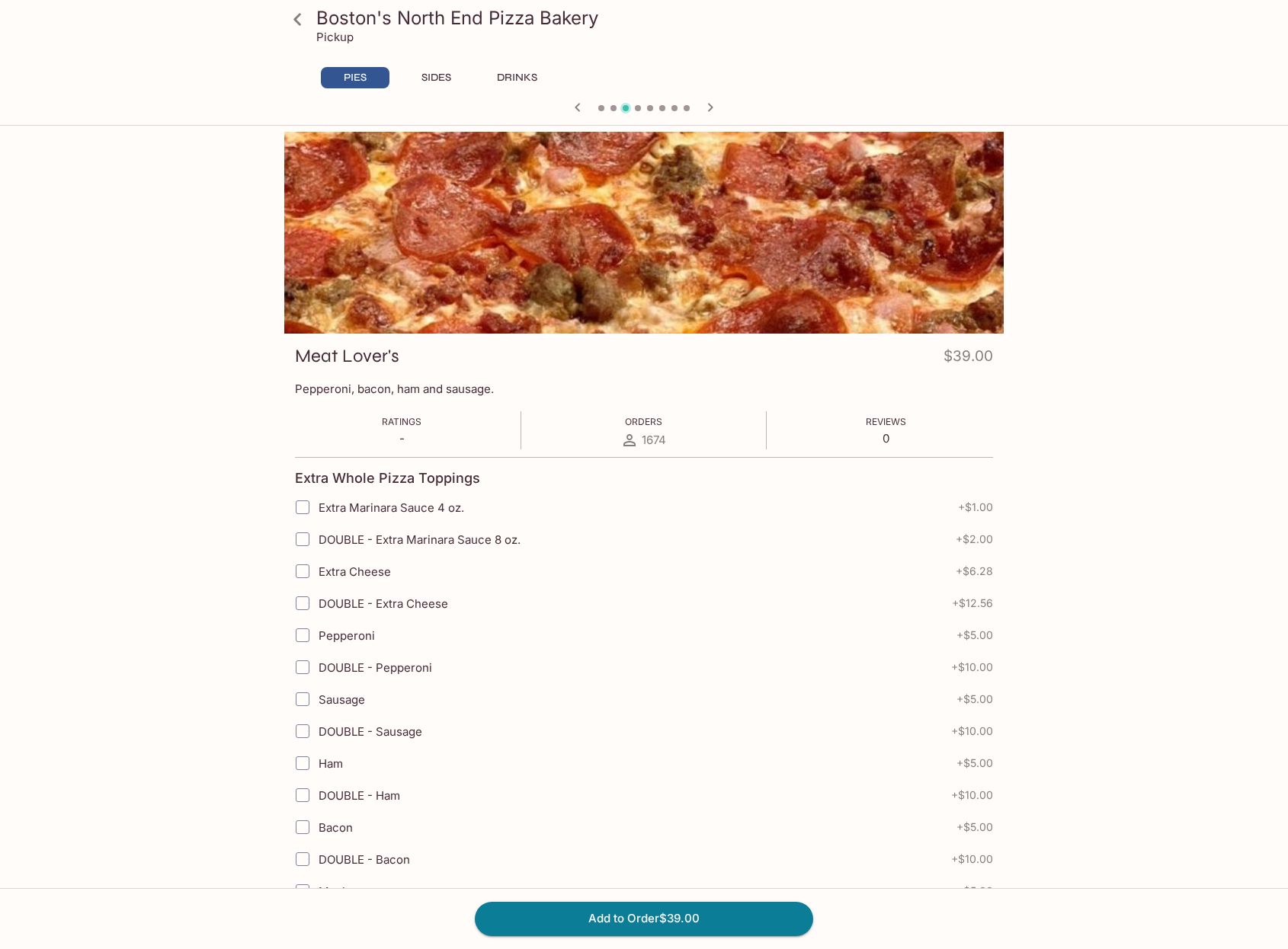
click at [296, 31] on icon at bounding box center [298, 19] width 27 height 27
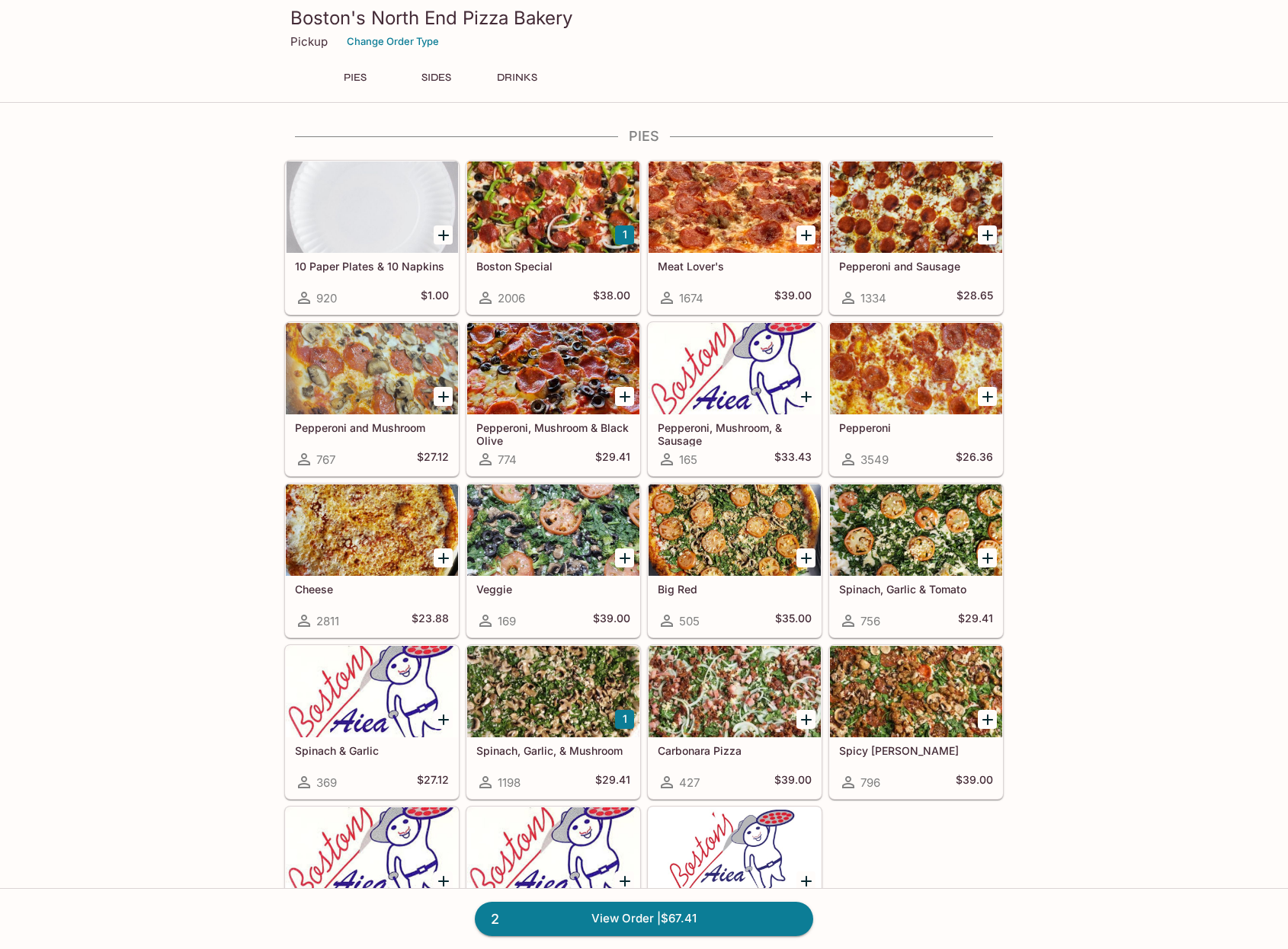
click at [888, 697] on div at bounding box center [916, 692] width 172 height 92
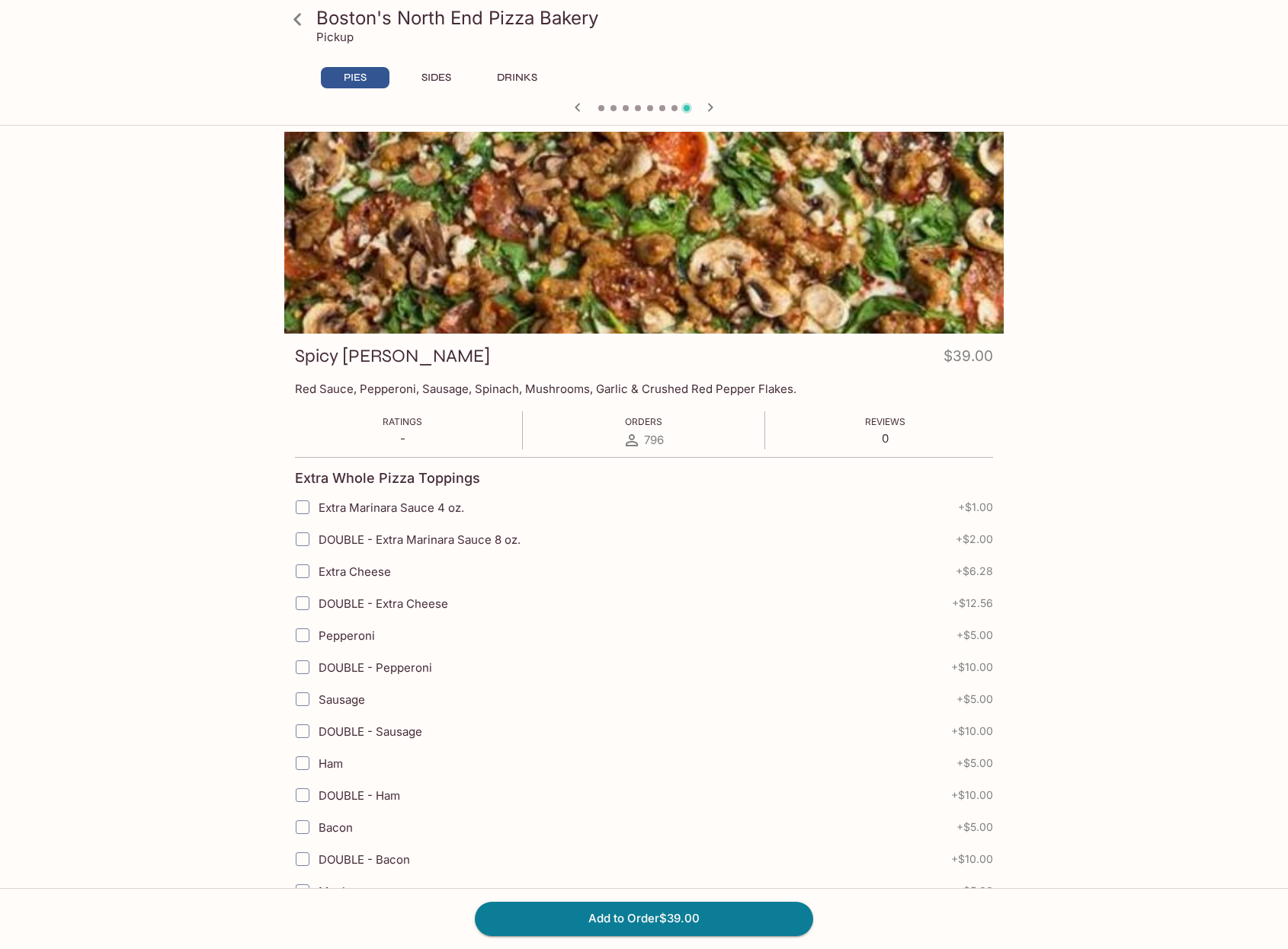
click at [588, 916] on button "Add to Order $39.00" at bounding box center [644, 919] width 339 height 33
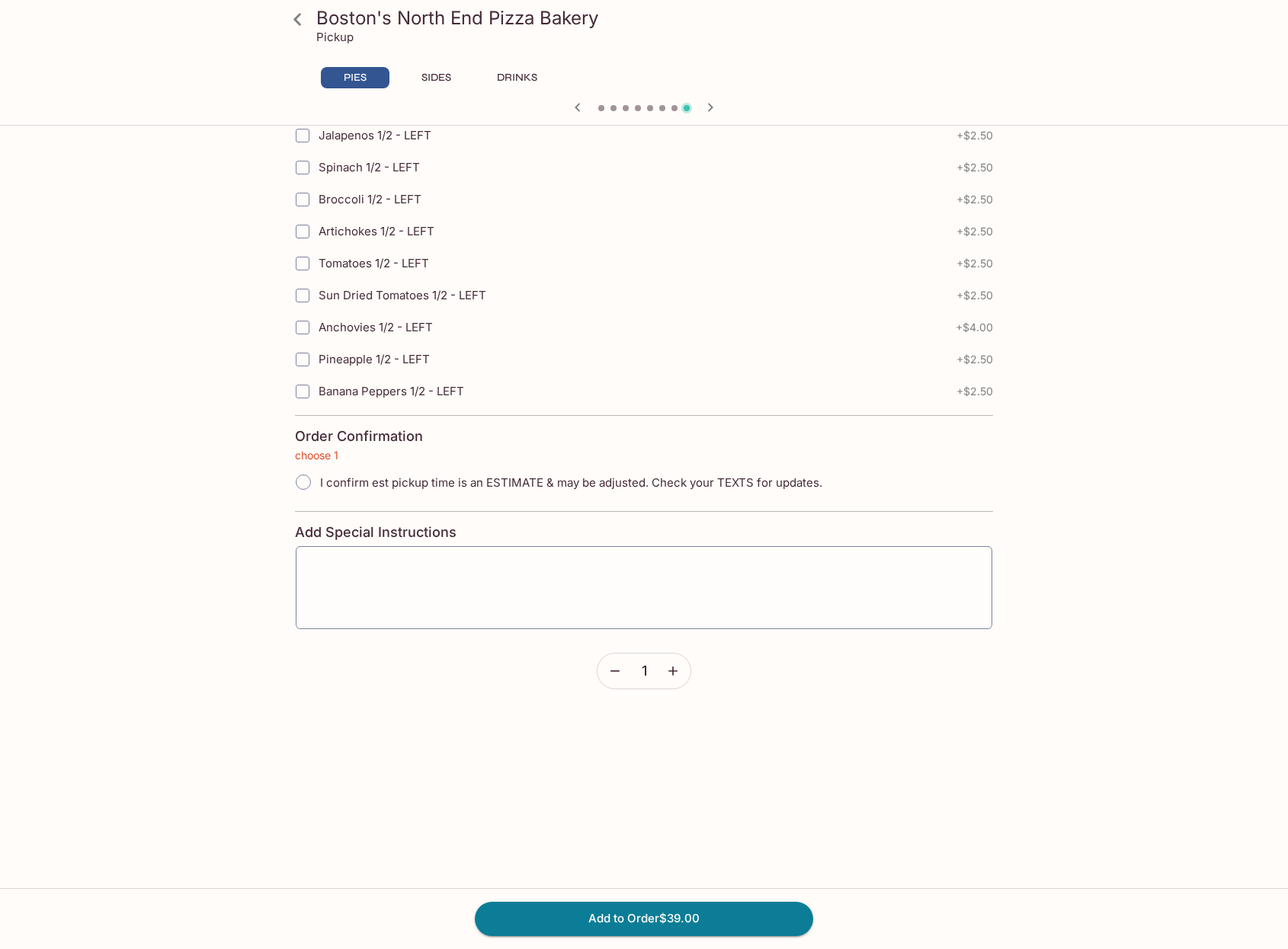
scroll to position [3286, 0]
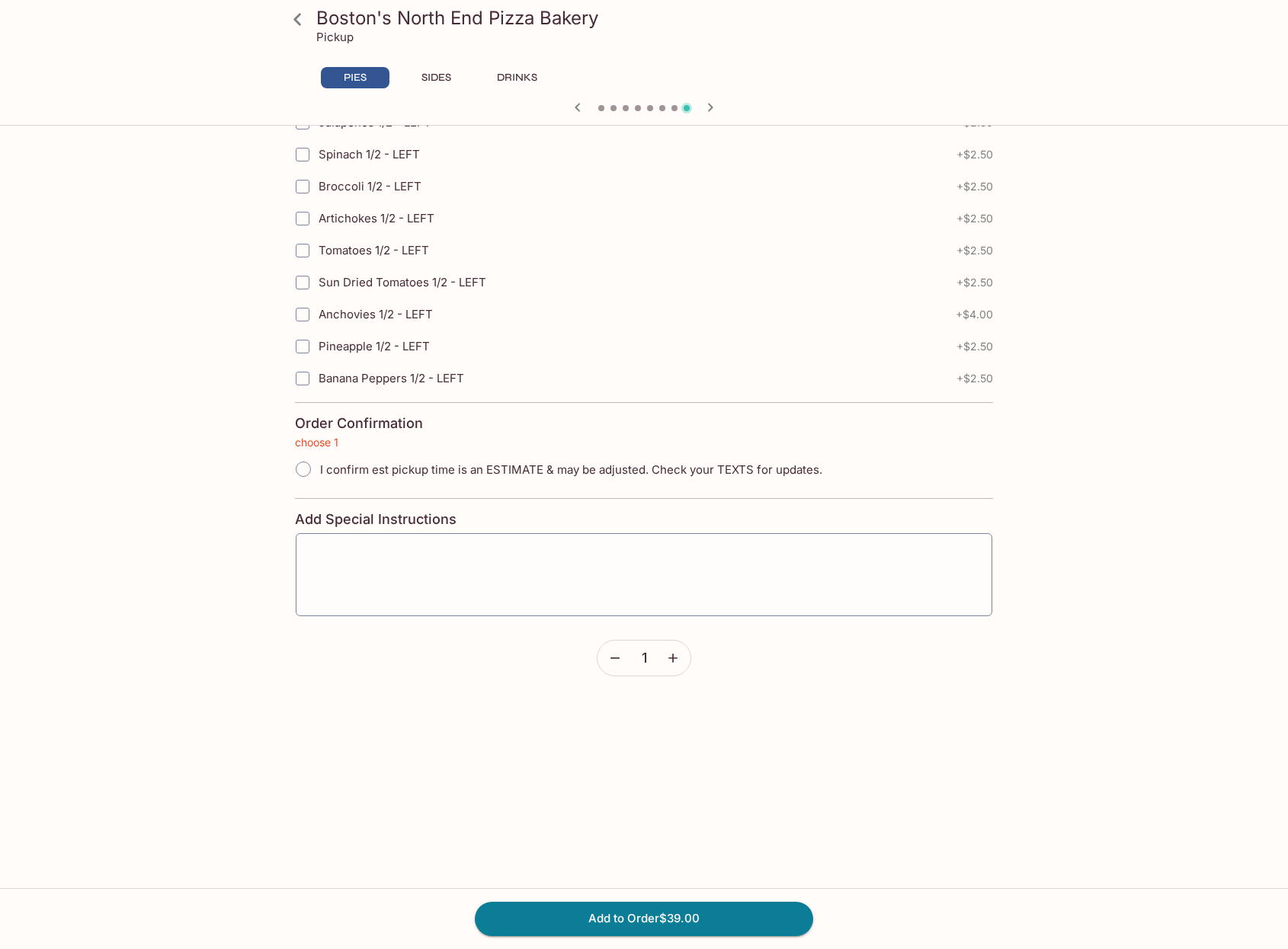
click at [341, 464] on span "I confirm est pickup time is an ESTIMATE & may be adjusted. Check your TEXTS fo…" at bounding box center [571, 469] width 502 height 14
click at [319, 464] on input "I confirm est pickup time is an ESTIMATE & may be adjusted. Check your TEXTS fo…" at bounding box center [303, 469] width 32 height 32
radio input "true"
click at [653, 921] on button "Add to Order $39.00" at bounding box center [644, 919] width 339 height 33
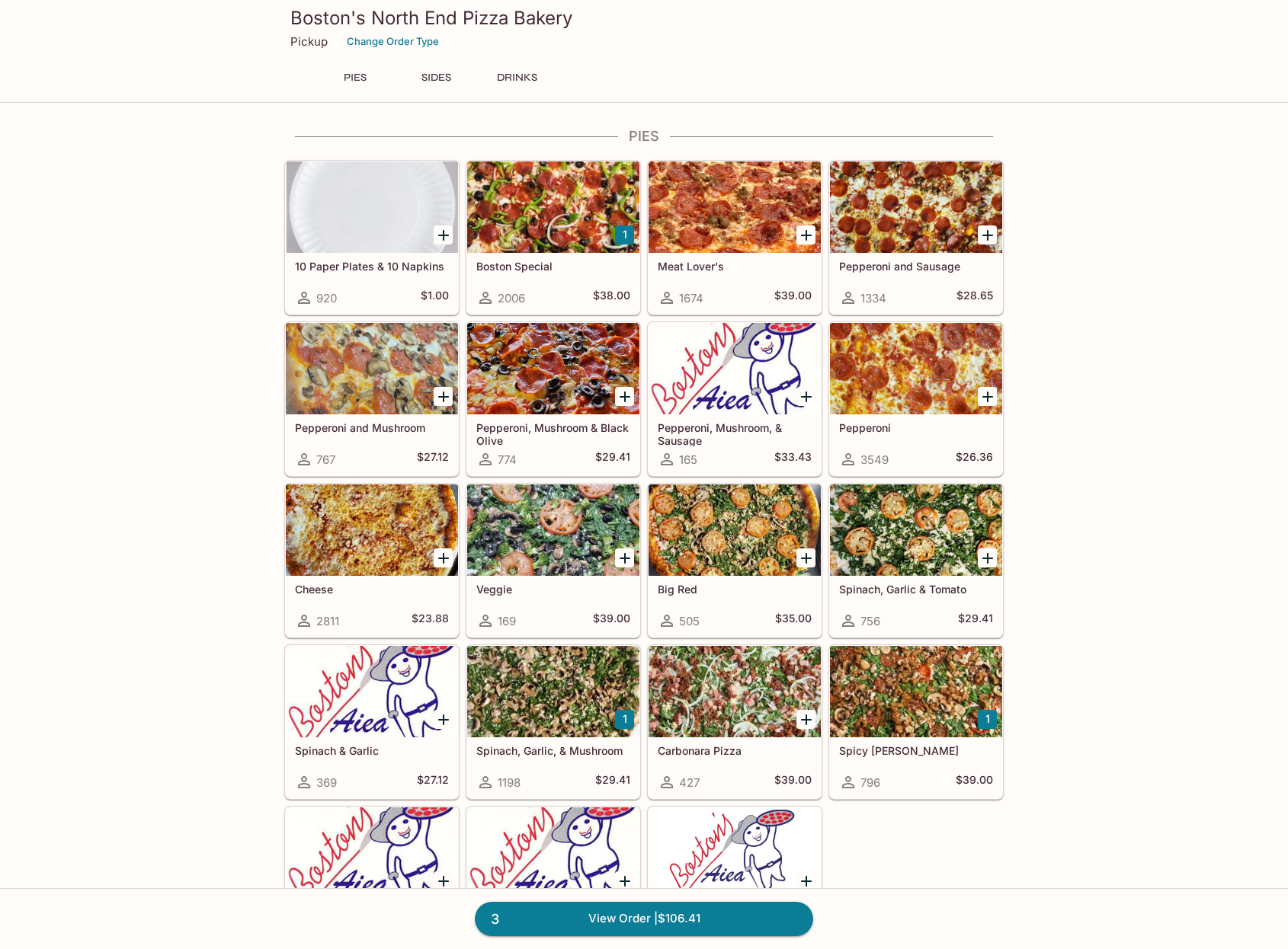
click at [441, 233] on icon "Add 10 Paper Plates & 10 Napkins" at bounding box center [444, 235] width 18 height 18
click at [327, 244] on div at bounding box center [372, 208] width 172 height 92
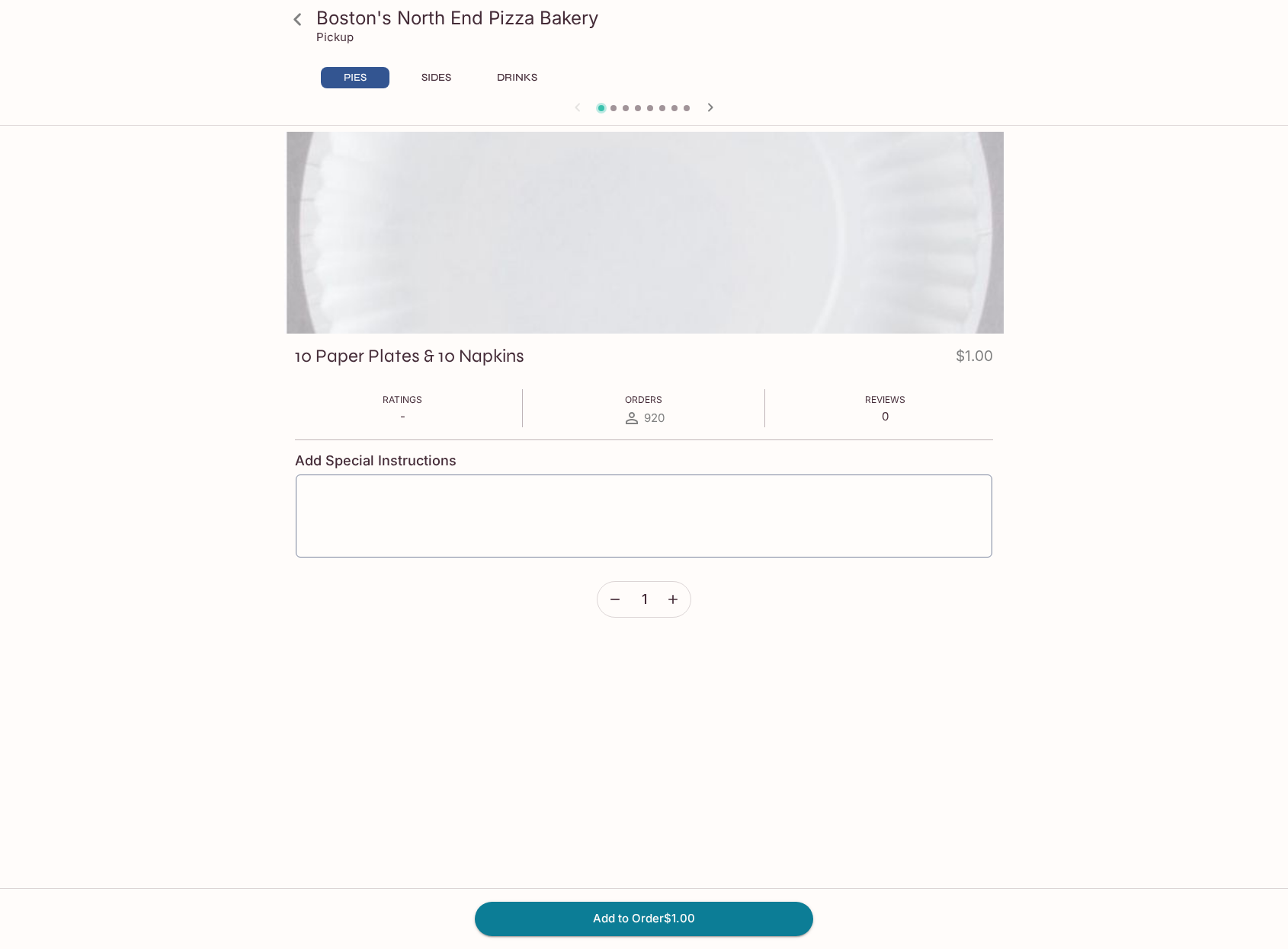
click at [675, 599] on icon "button" at bounding box center [673, 600] width 15 height 15
click at [644, 913] on button "Add to Order $2.00" at bounding box center [644, 919] width 339 height 33
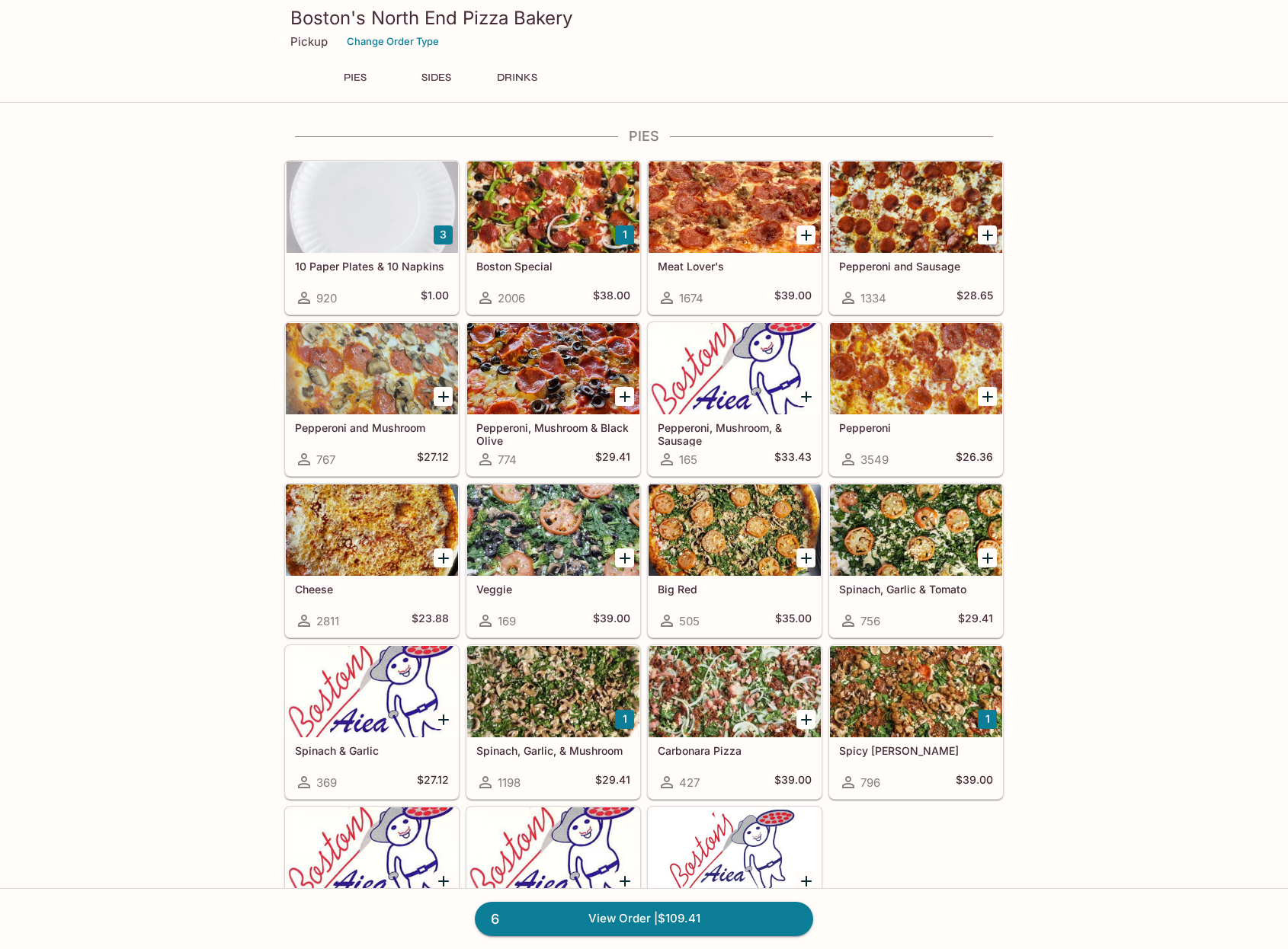
click at [656, 922] on link "6 View Order | $109.41" at bounding box center [644, 919] width 339 height 33
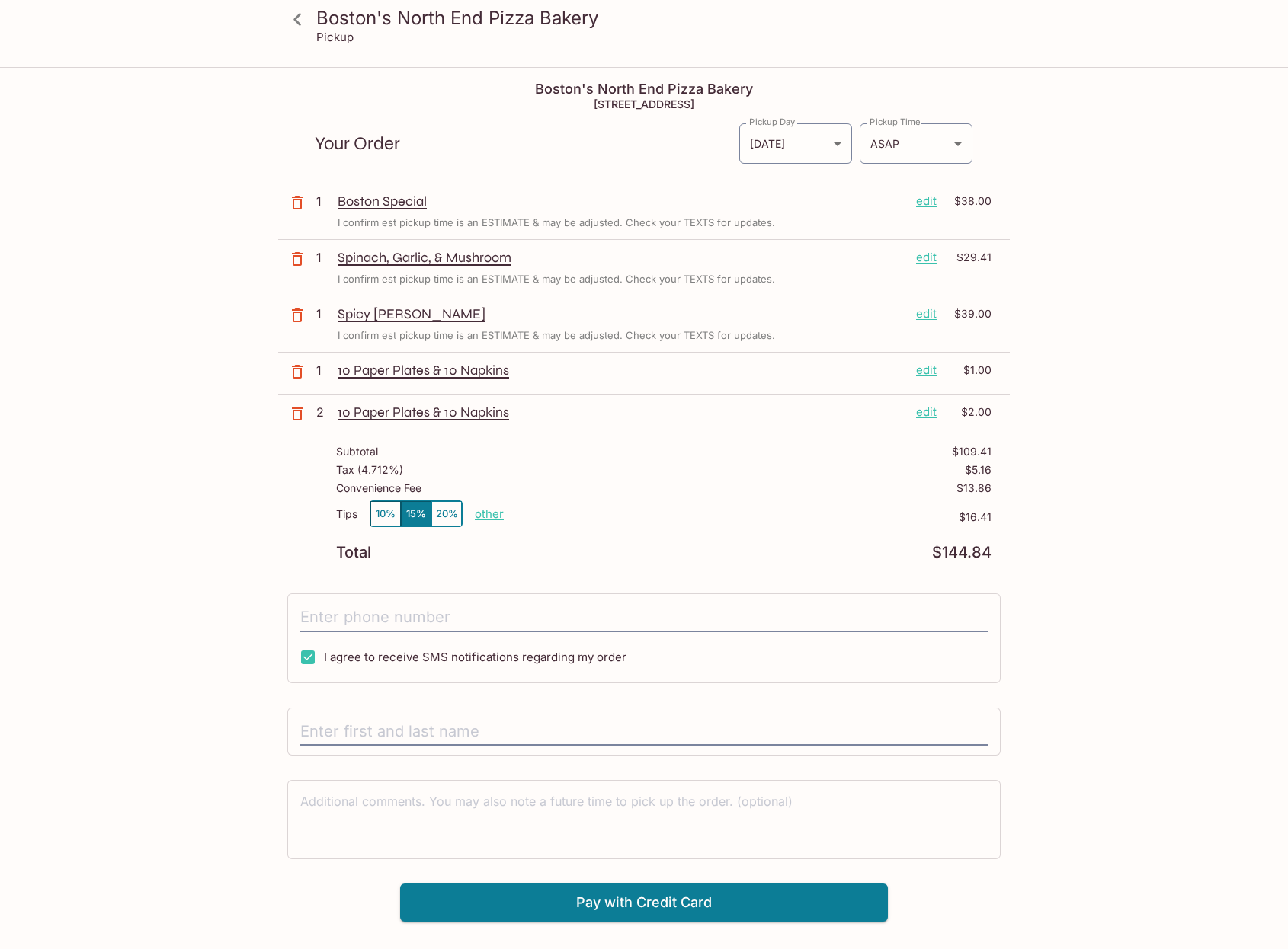
click at [496, 519] on p "other" at bounding box center [489, 514] width 29 height 14
click at [1195, 575] on div "Boston's North End Pizza Bakery Pickup Boston's North End Pizza Bakery [STREET_…" at bounding box center [644, 543] width 1288 height 949
click at [347, 613] on input "tel" at bounding box center [644, 618] width 687 height 29
type input "("
click at [114, 592] on div "Boston's North End Pizza Bakery Pickup Boston's North End Pizza Bakery [STREET_…" at bounding box center [644, 543] width 1288 height 949
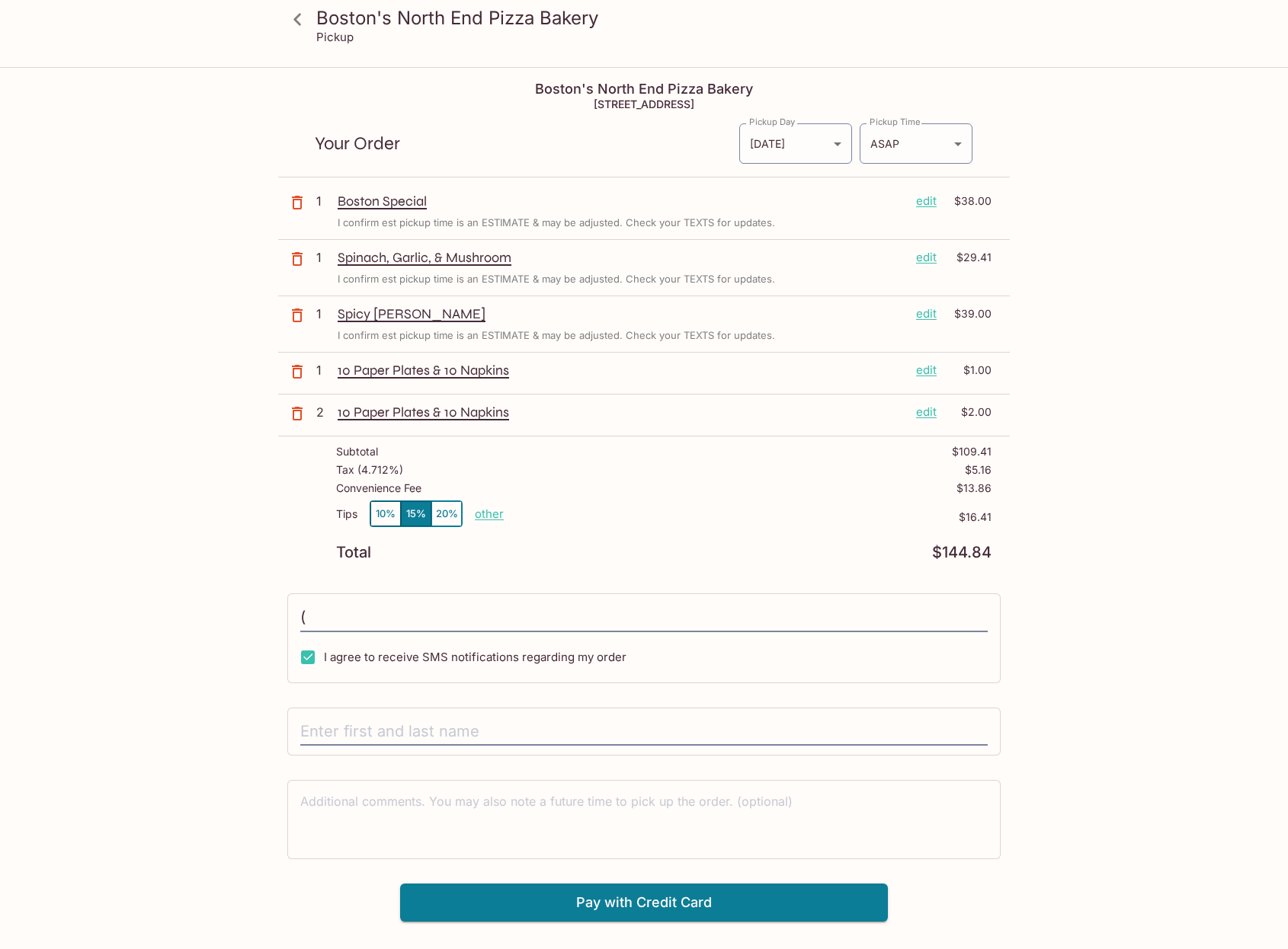
click at [310, 22] on icon at bounding box center [298, 19] width 27 height 27
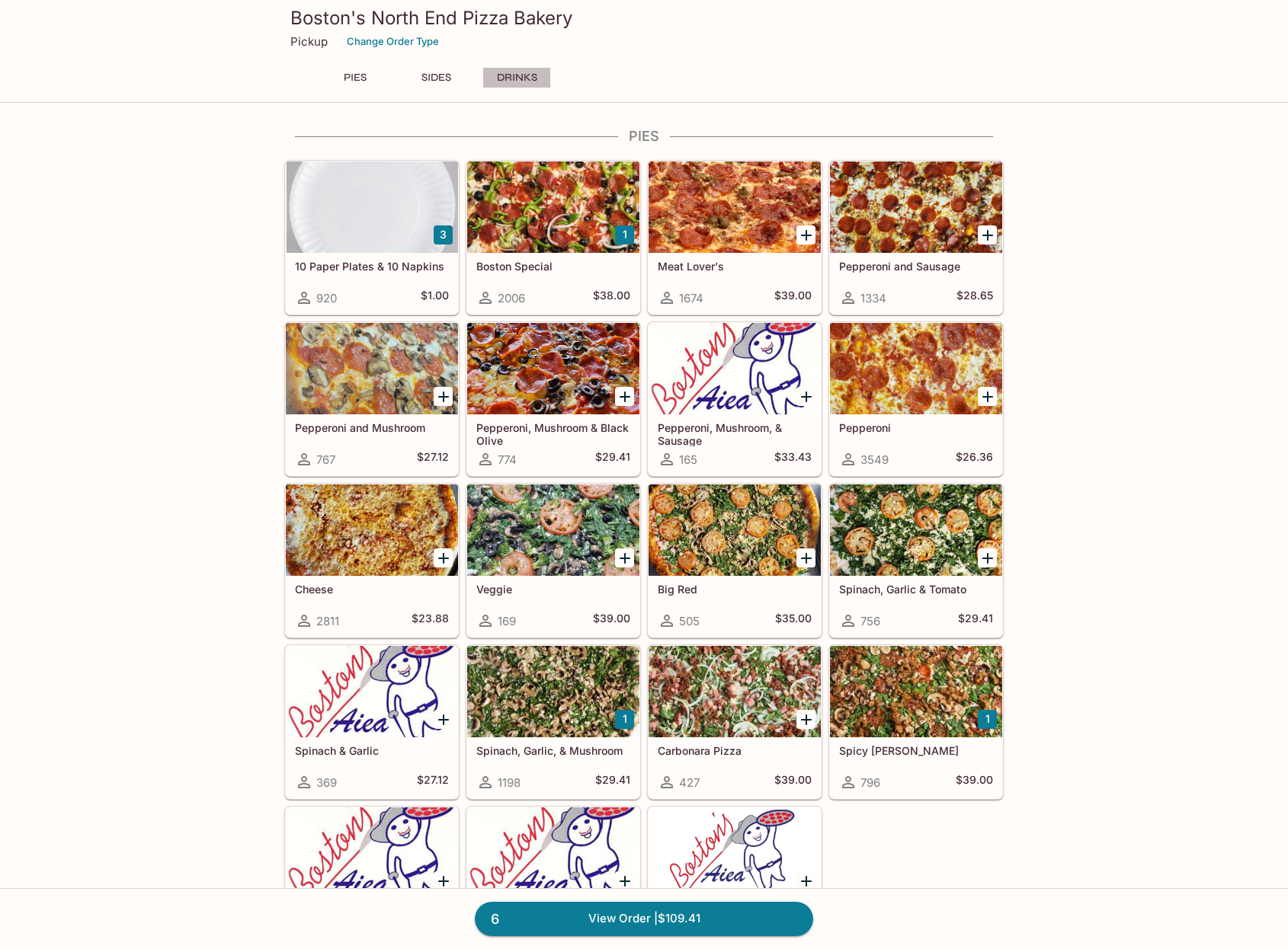
click at [521, 80] on button "DRINKS" at bounding box center [516, 78] width 68 height 22
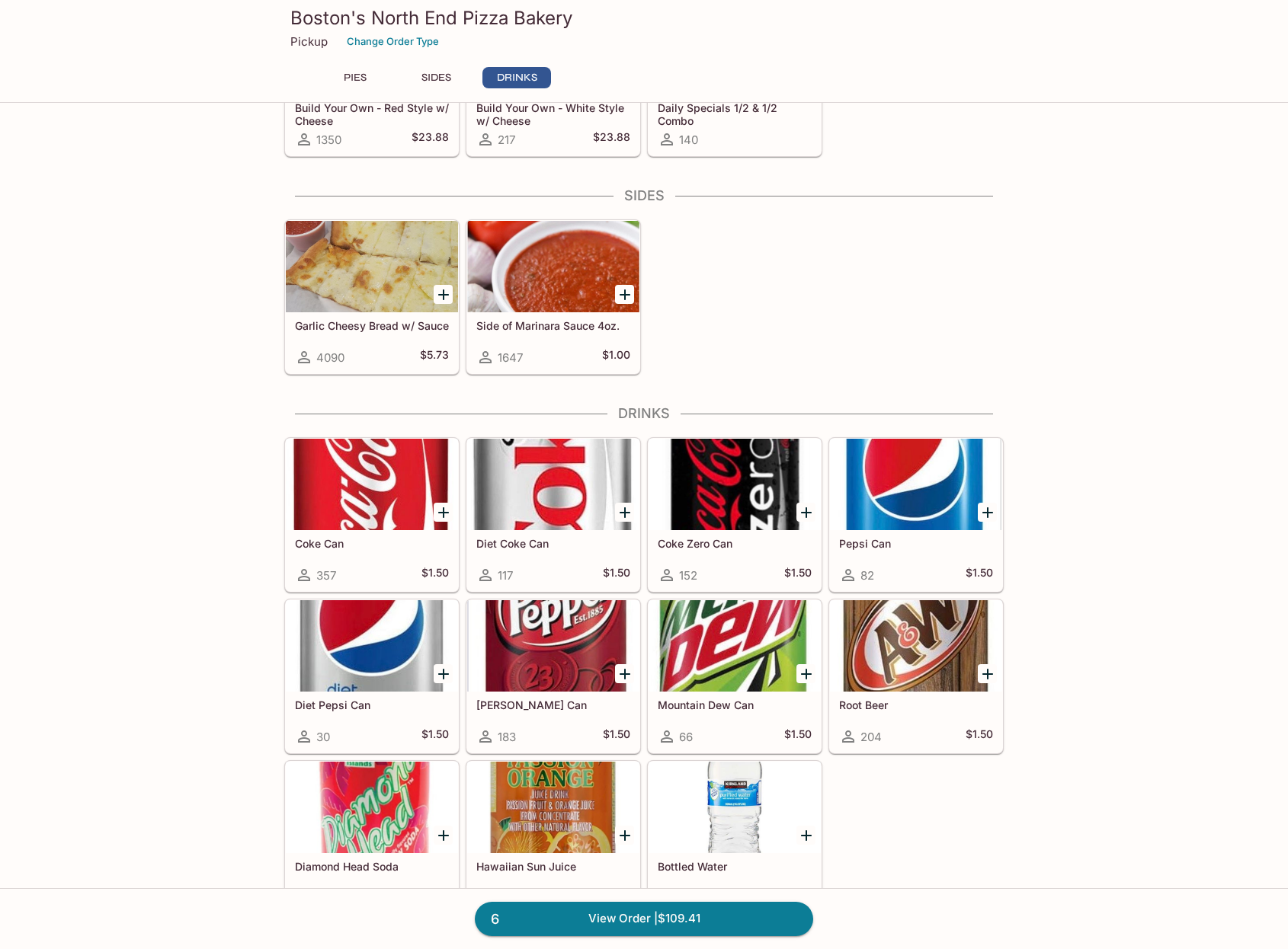
scroll to position [847, 0]
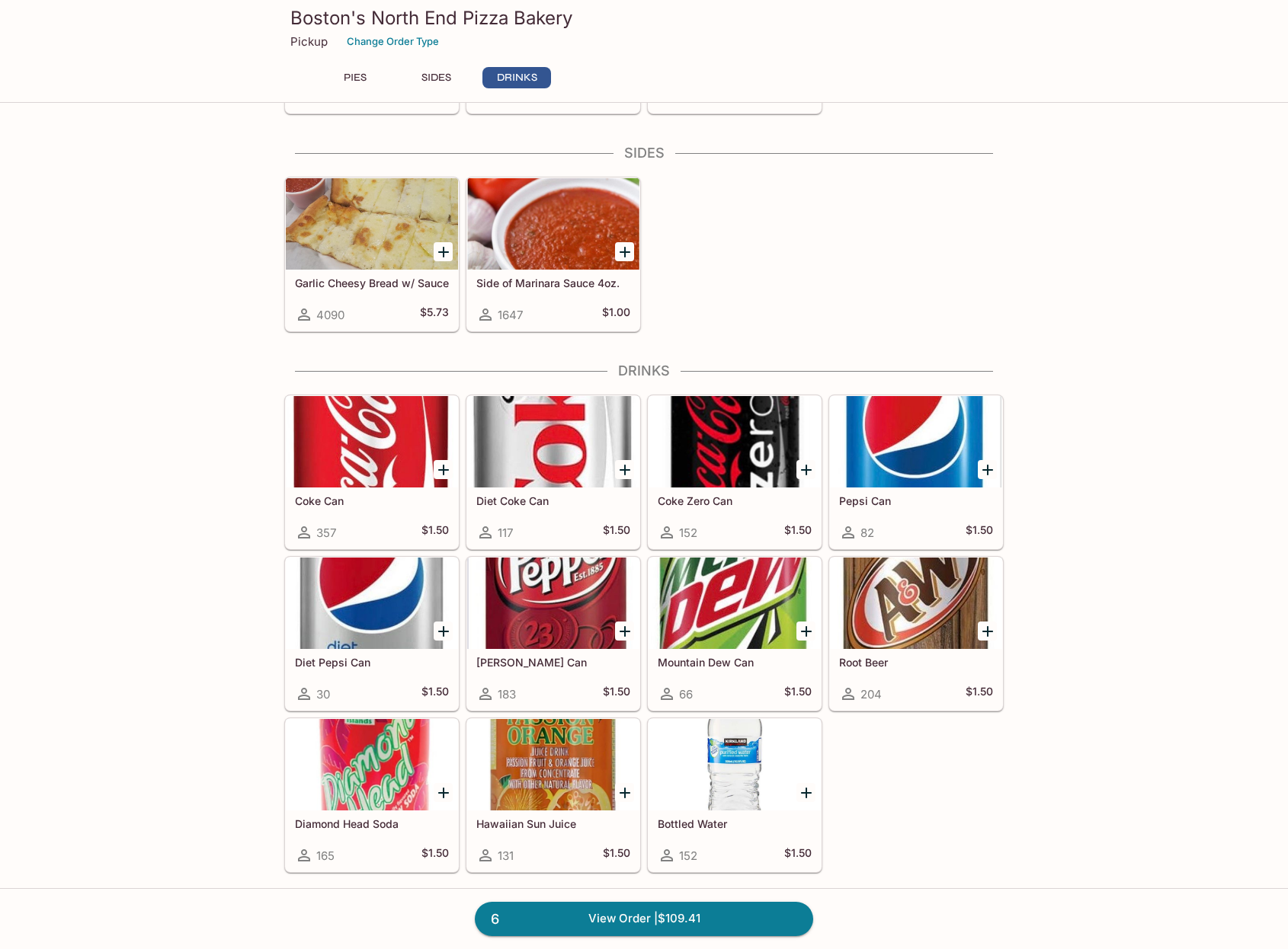
click at [662, 922] on link "6 View Order | $109.41" at bounding box center [644, 919] width 339 height 33
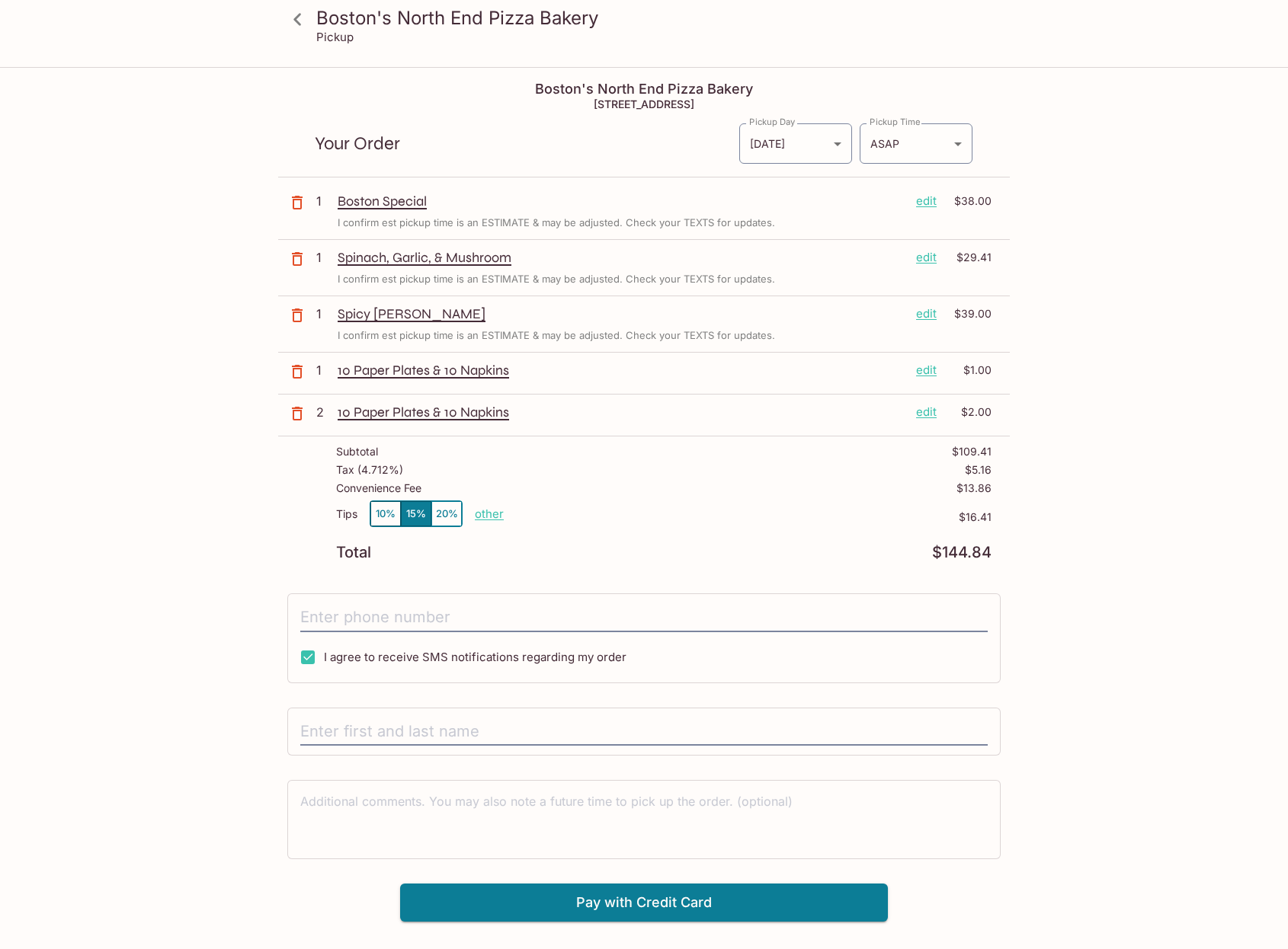
click at [370, 625] on input "tel" at bounding box center [644, 618] width 687 height 29
click at [486, 518] on p "other" at bounding box center [489, 514] width 29 height 14
drag, startPoint x: 571, startPoint y: 511, endPoint x: 654, endPoint y: 525, distance: 84.2
click at [654, 523] on div "Tips 10% 15% 20% Done 16.41 $16.41" at bounding box center [664, 523] width 656 height 45
type input "0.00"
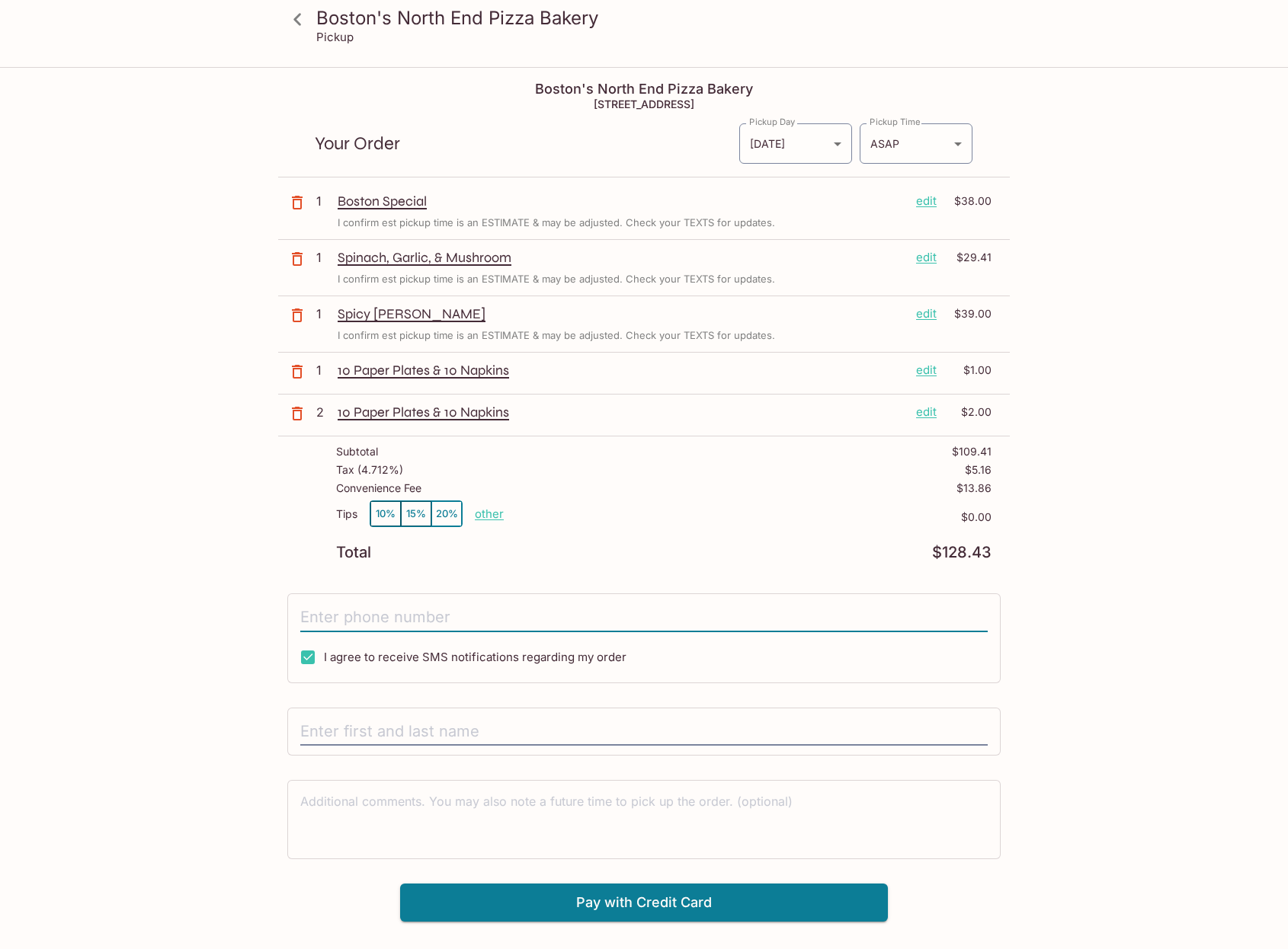
click at [349, 620] on input "tel" at bounding box center [644, 618] width 687 height 29
type input "[PHONE_NUMBER]"
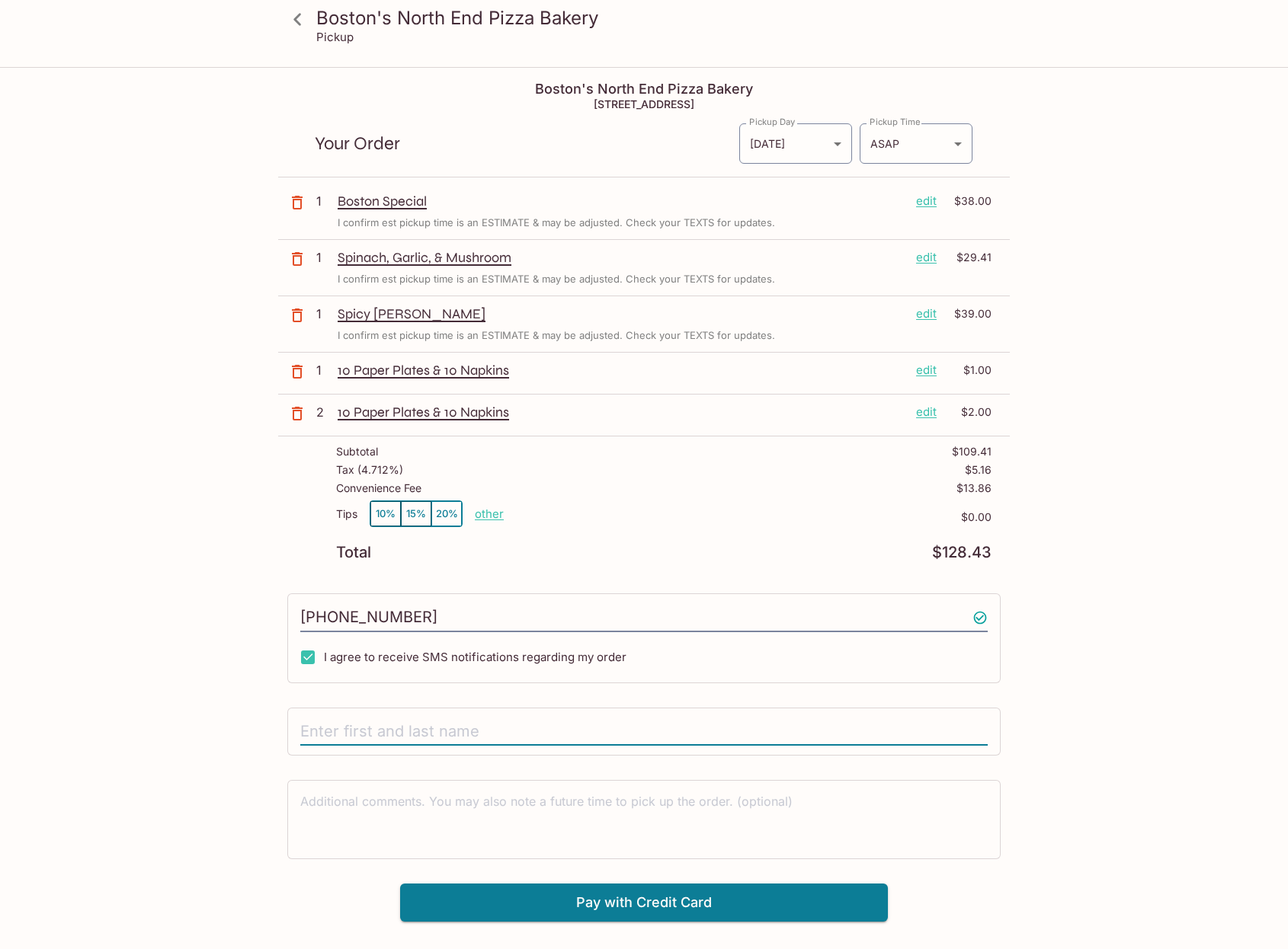
click at [410, 726] on input "text" at bounding box center [644, 732] width 687 height 29
type input "A"
type input "[PERSON_NAME]"
click at [259, 839] on div "Boston's North End Pizza Bakery Pickup Boston's North End Pizza Bakery [STREET_…" at bounding box center [643, 495] width 975 height 853
click at [549, 905] on button "Pay with Credit Card" at bounding box center [644, 903] width 488 height 38
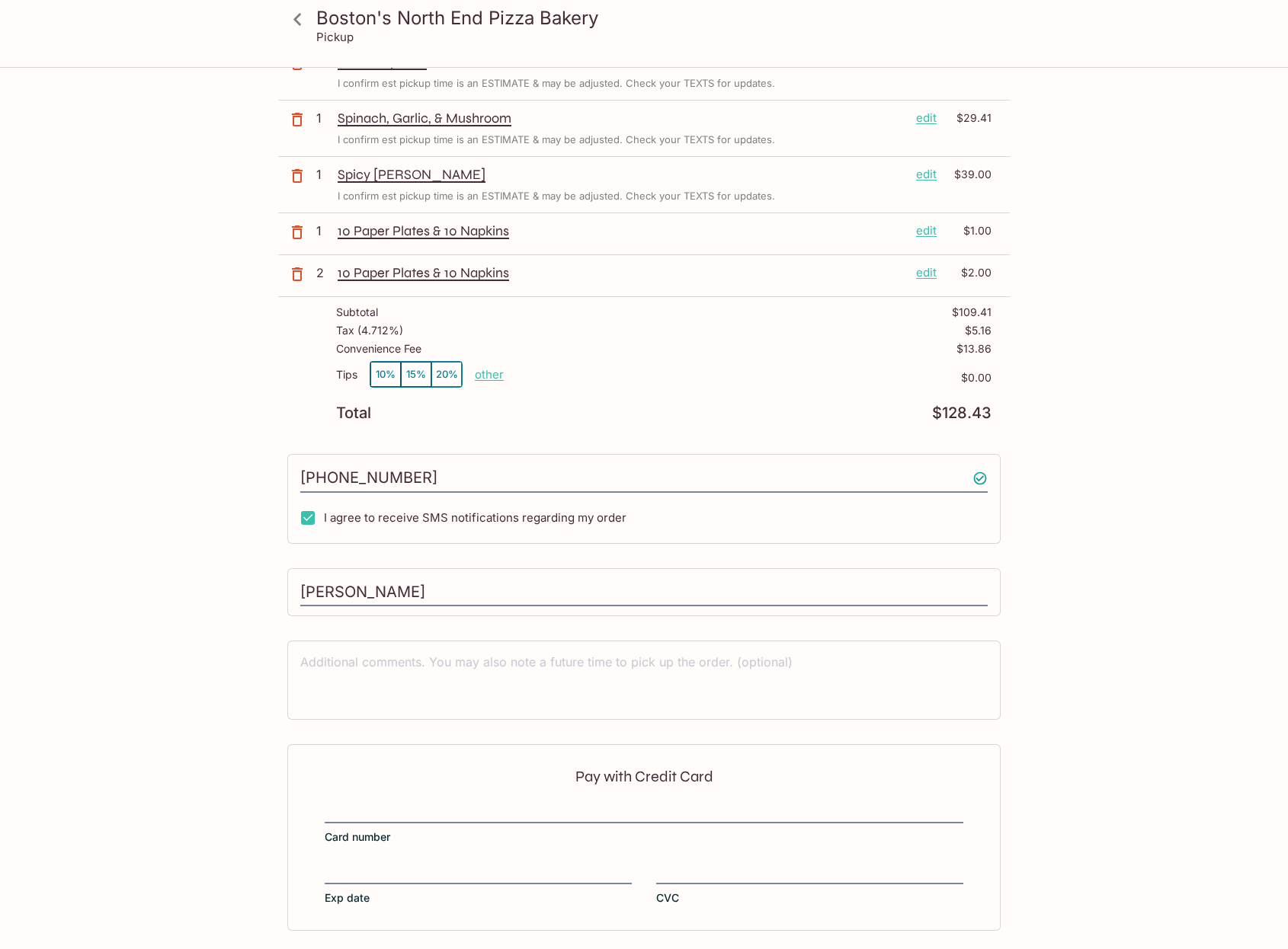
scroll to position [201, 0]
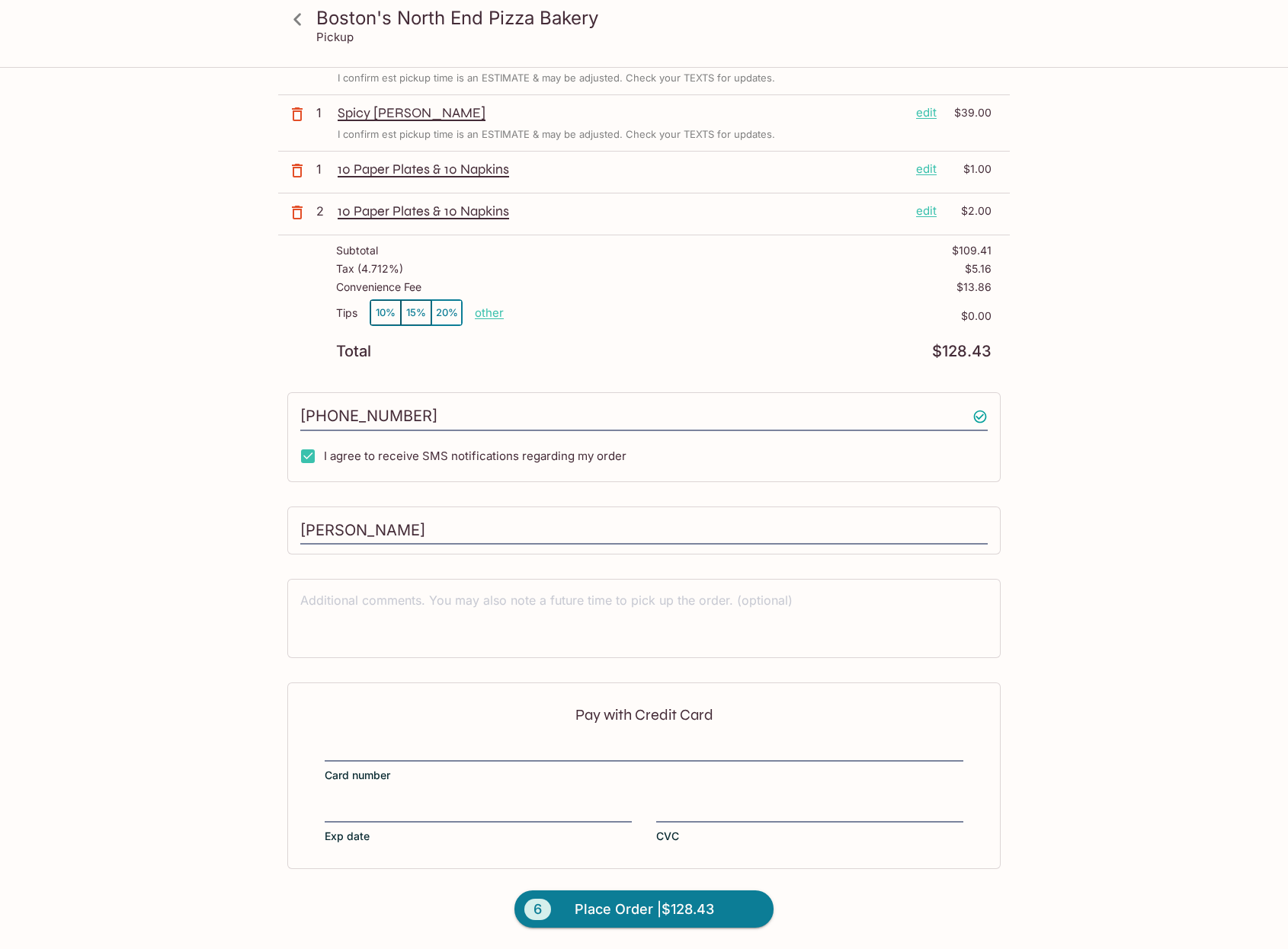
click at [405, 737] on div "Pay with Credit Card Card number Exp date CVC" at bounding box center [643, 776] width 713 height 186
click at [1161, 731] on div "Boston's North End Pizza Bakery Pickup Boston's North End Pizza Bakery [STREET_…" at bounding box center [644, 342] width 1288 height 949
click at [643, 905] on span "Place Order | $128.43" at bounding box center [644, 909] width 139 height 24
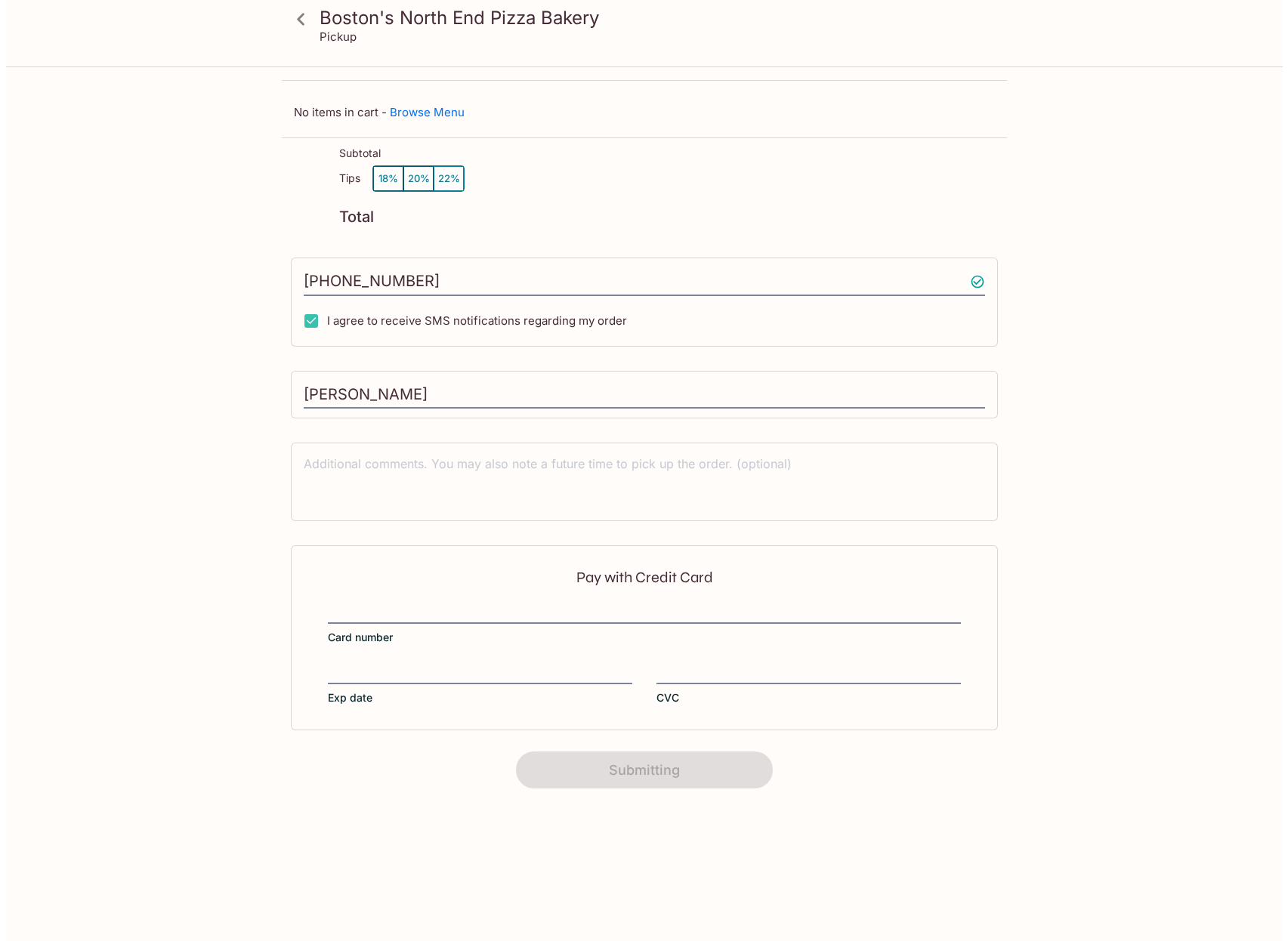
scroll to position [0, 0]
